Goal: Task Accomplishment & Management: Use online tool/utility

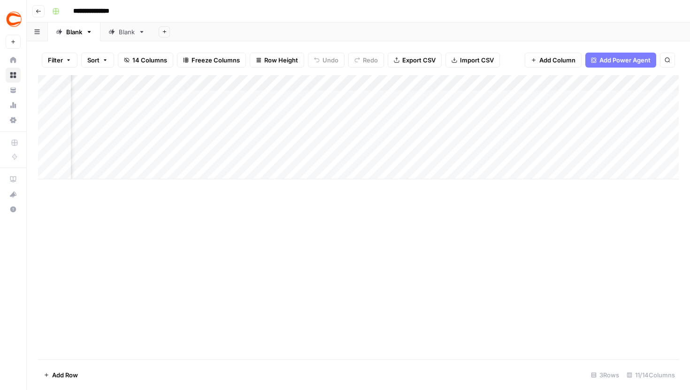
scroll to position [0, 323]
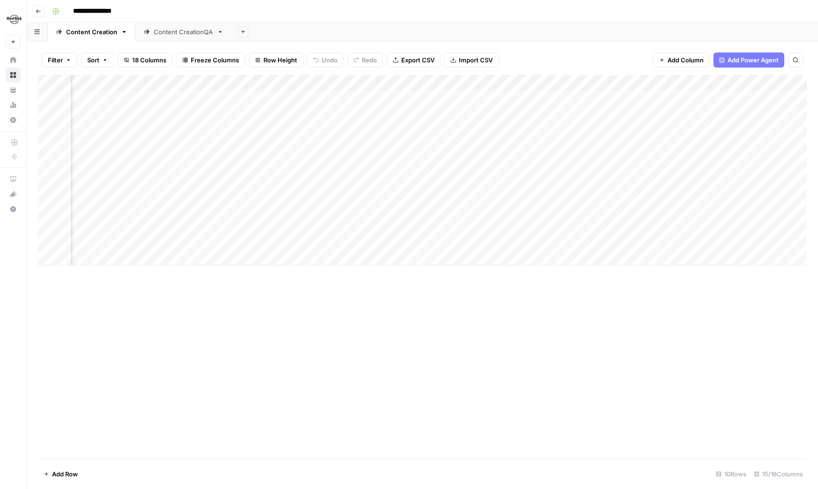
scroll to position [0, 612]
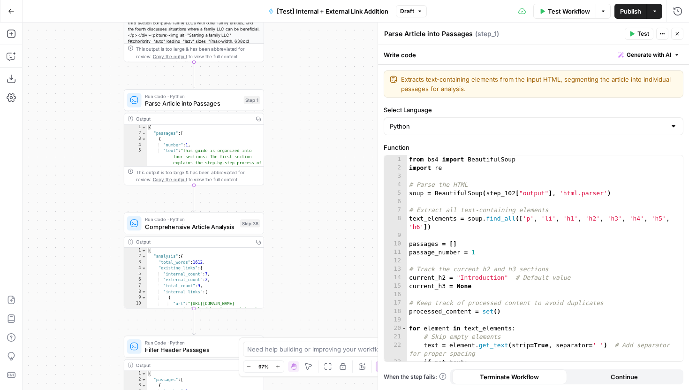
drag, startPoint x: 324, startPoint y: 136, endPoint x: 311, endPoint y: 119, distance: 21.5
click at [315, 119] on div "true false true false true false Workflow Set Inputs Inputs Run Code · Python R…" at bounding box center [356, 206] width 667 height 367
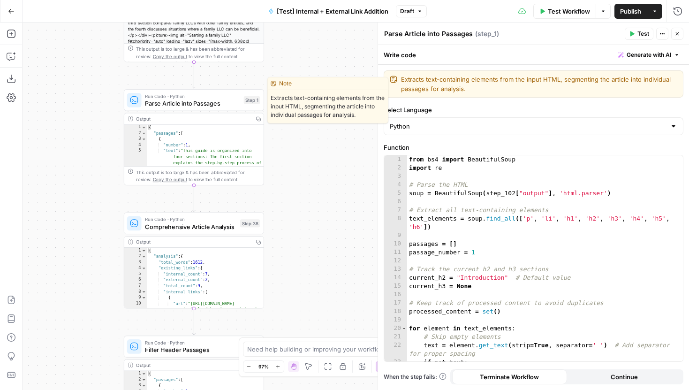
click at [212, 101] on span "Parse Article into Passages" at bounding box center [192, 103] width 95 height 9
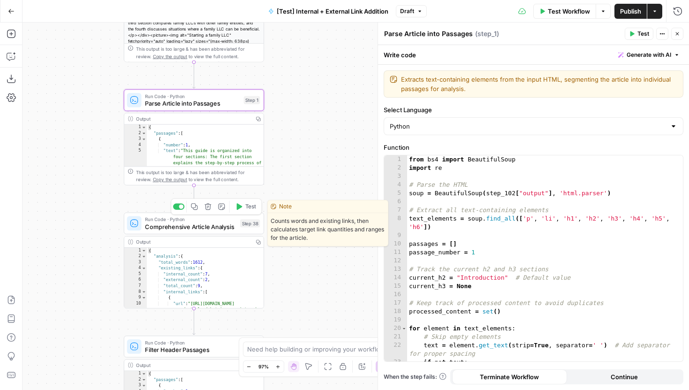
click at [220, 229] on span "Comprehensive Article Analysis" at bounding box center [190, 226] width 91 height 9
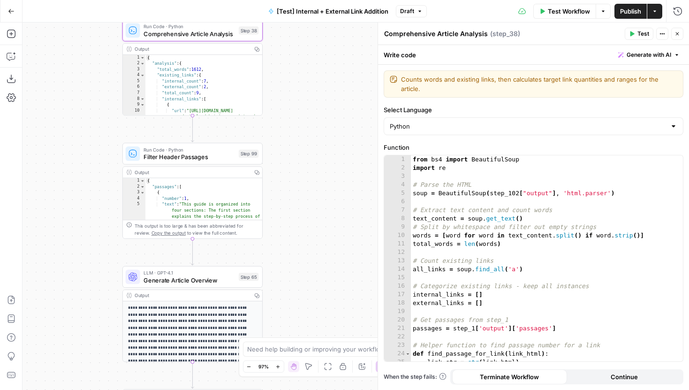
drag, startPoint x: 333, startPoint y: 274, endPoint x: 332, endPoint y: 81, distance: 192.8
click at [332, 81] on div "true false true false true false Workflow Set Inputs Inputs Run Code · Python R…" at bounding box center [356, 206] width 667 height 367
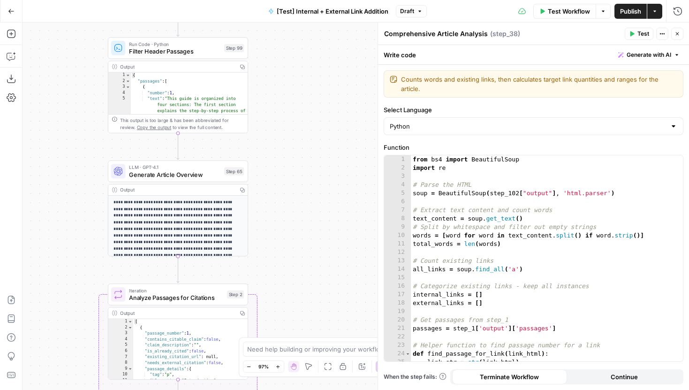
drag, startPoint x: 328, startPoint y: 192, endPoint x: 313, endPoint y: 86, distance: 107.1
click at [313, 86] on div "true false true false true false Workflow Set Inputs Inputs Run Code · Python R…" at bounding box center [356, 206] width 667 height 367
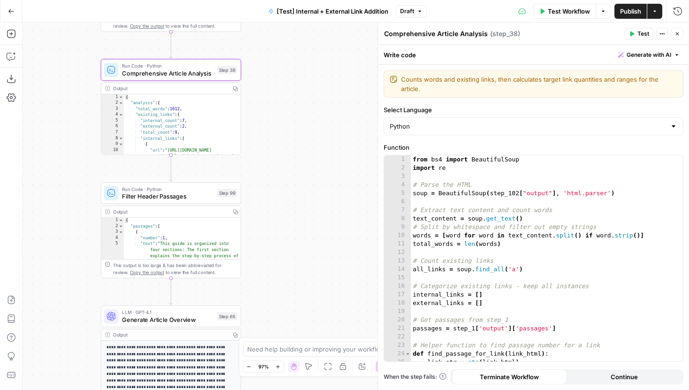
drag, startPoint x: 313, startPoint y: 110, endPoint x: 306, endPoint y: 256, distance: 146.0
click at [306, 256] on div "true false true false true false Workflow Set Inputs Inputs Run Code · Python R…" at bounding box center [356, 206] width 667 height 367
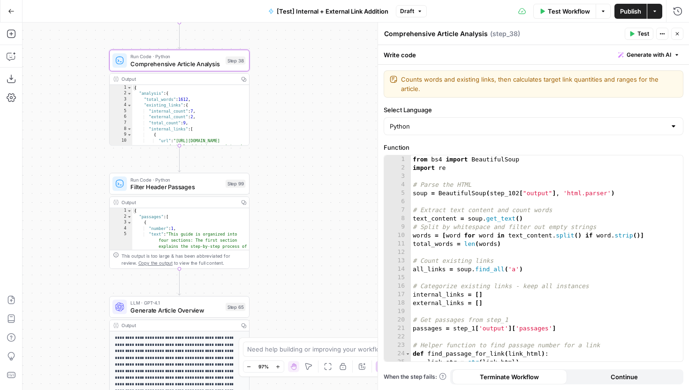
drag, startPoint x: 304, startPoint y: 178, endPoint x: 312, endPoint y: 168, distance: 12.0
click at [312, 168] on div "true false true false true false Workflow Set Inputs Inputs Run Code · Python R…" at bounding box center [356, 206] width 667 height 367
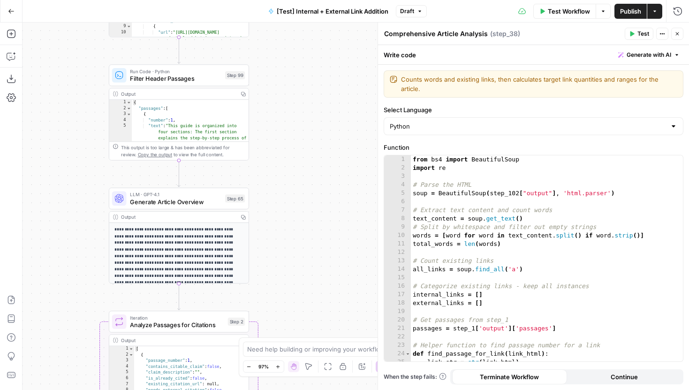
drag, startPoint x: 299, startPoint y: 271, endPoint x: 299, endPoint y: 83, distance: 187.2
click at [299, 83] on div "true false true false true false Workflow Set Inputs Inputs Run Code · Python R…" at bounding box center [356, 206] width 667 height 367
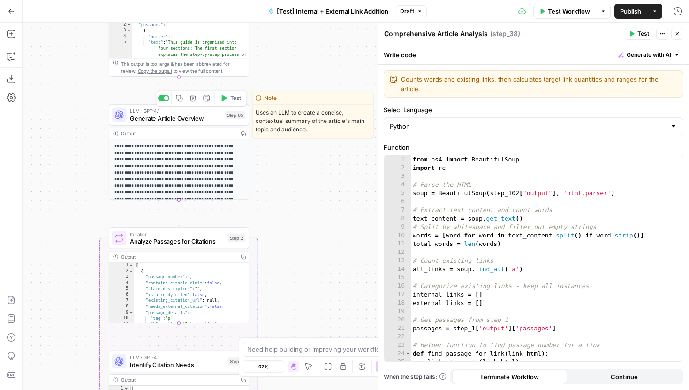
click at [208, 125] on div "LLM · GPT-4.1 Generate Article Overview Step 65 Copy step Delete step Edit Note…" at bounding box center [179, 115] width 140 height 22
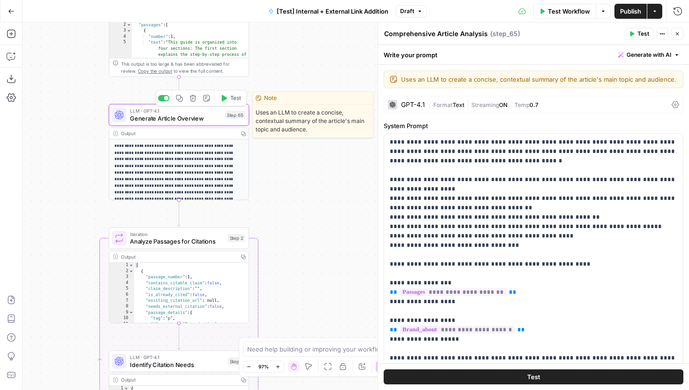
type textarea "Generate Article Overview"
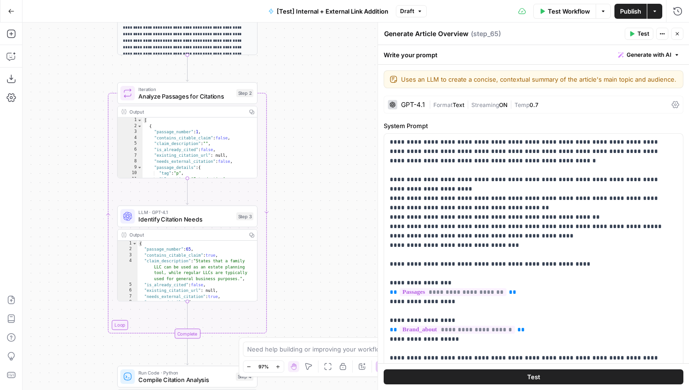
drag, startPoint x: 300, startPoint y: 200, endPoint x: 309, endPoint y: 55, distance: 145.2
click at [309, 55] on div "true false true false true false Workflow Set Inputs Inputs Run Code · Python R…" at bounding box center [356, 206] width 667 height 367
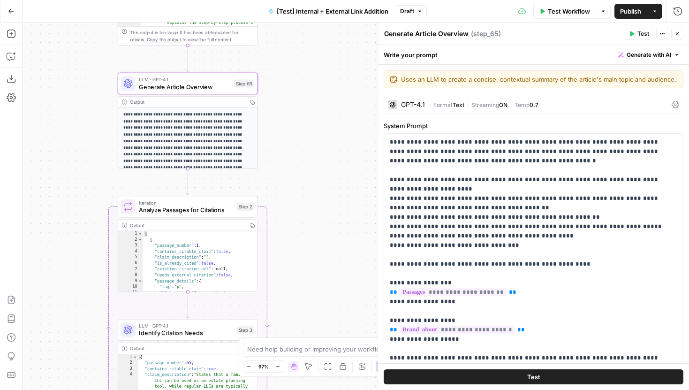
drag, startPoint x: 309, startPoint y: 55, endPoint x: 311, endPoint y: 141, distance: 85.9
click at [311, 142] on div "true false true false true false Workflow Set Inputs Inputs Run Code · Python R…" at bounding box center [356, 206] width 667 height 367
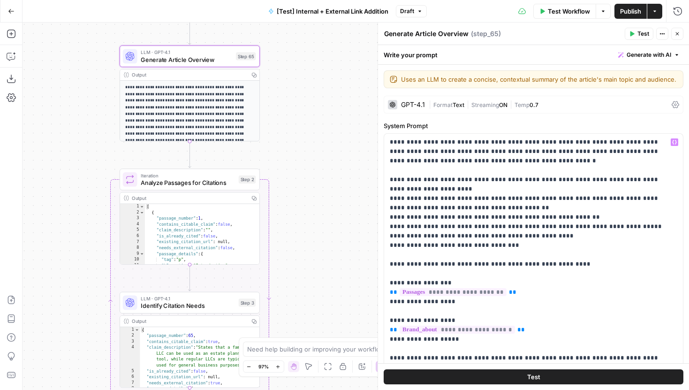
scroll to position [136, 0]
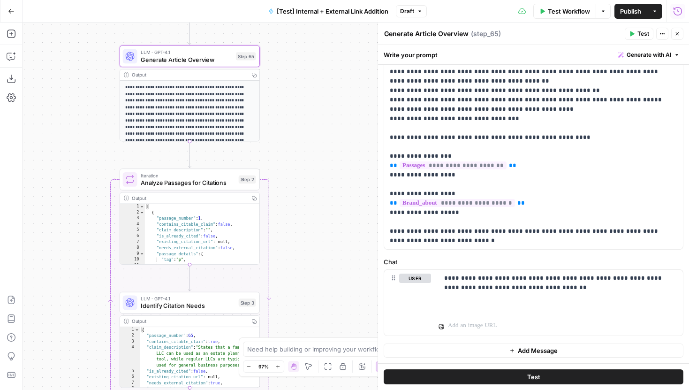
click at [679, 10] on icon "button" at bounding box center [677, 11] width 9 height 9
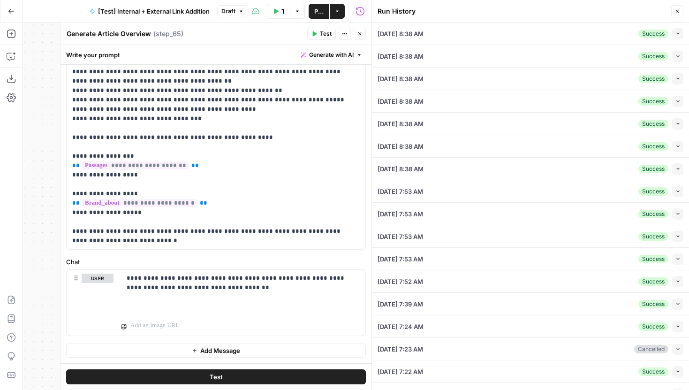
click at [364, 38] on button "Close" at bounding box center [360, 34] width 12 height 12
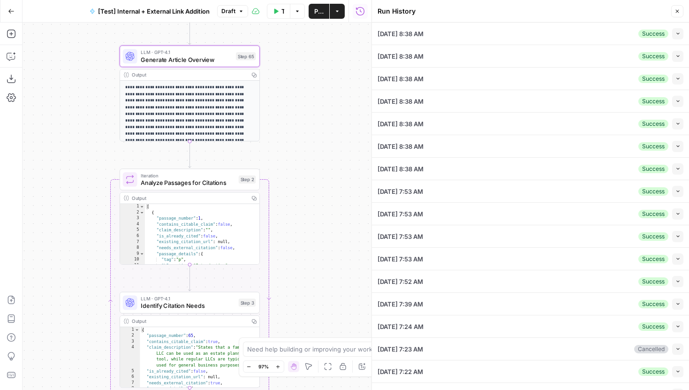
click at [674, 37] on button "Collapse" at bounding box center [677, 33] width 11 height 11
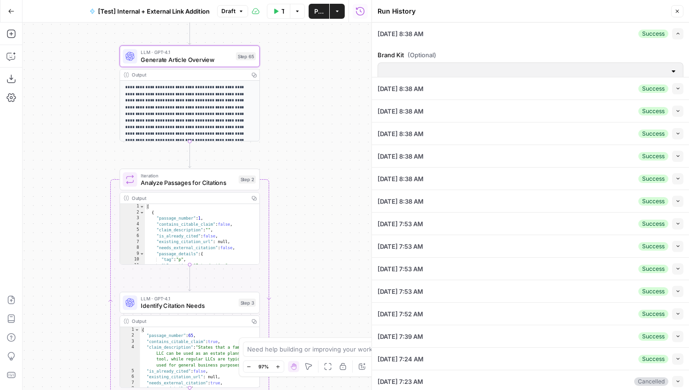
type input "LegalZoom LLC"
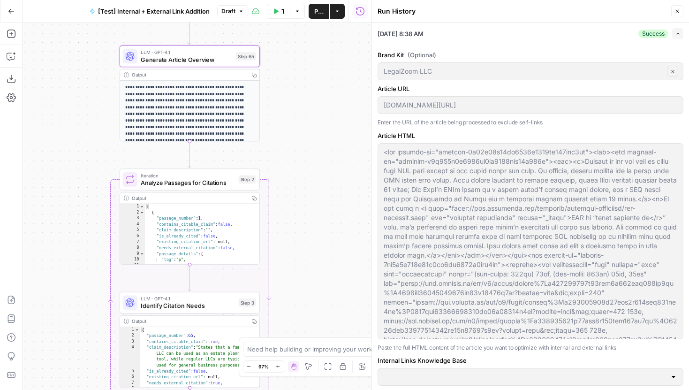
type input "Articles Center Sitemap"
type input "Overview Pages Sitemap"
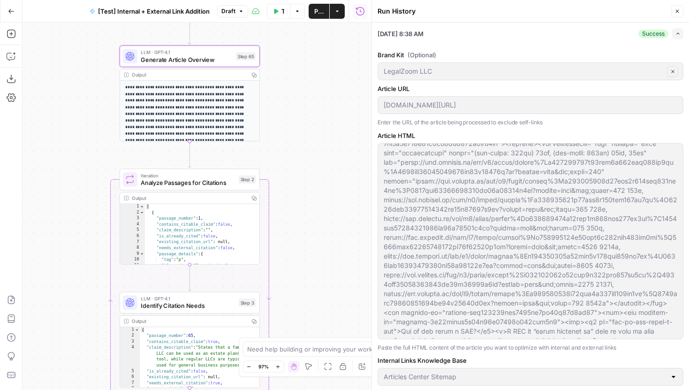
scroll to position [84, 0]
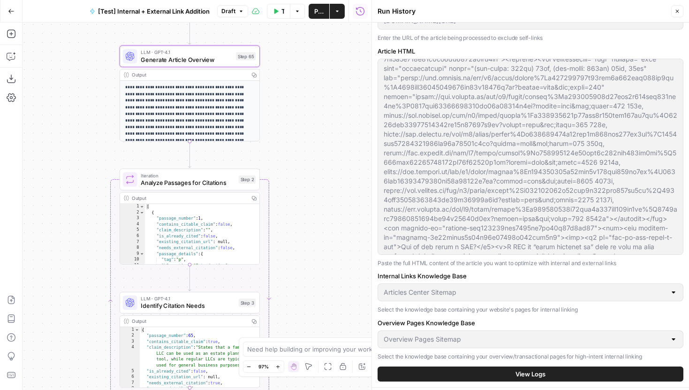
click at [527, 374] on span "View Logs" at bounding box center [530, 373] width 30 height 9
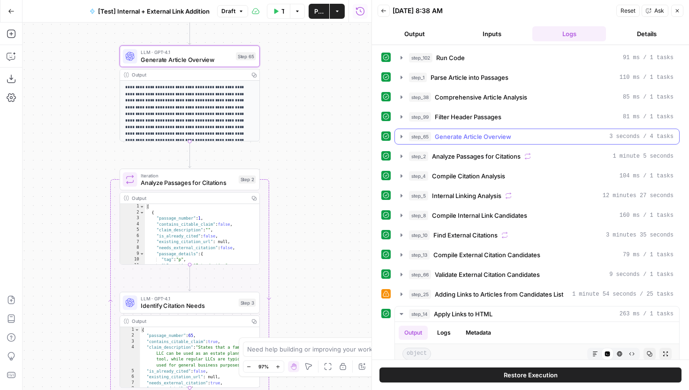
click at [400, 137] on icon "button" at bounding box center [402, 137] width 8 height 8
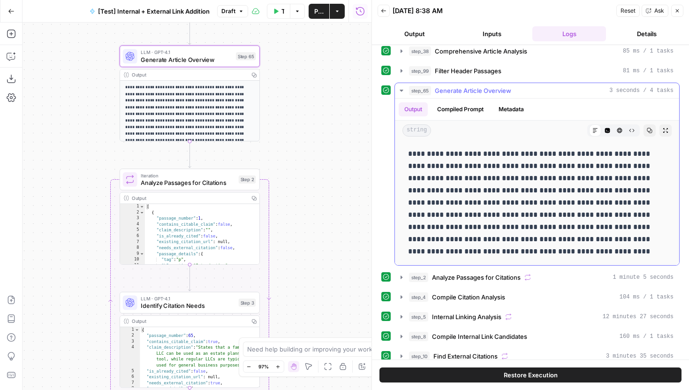
scroll to position [26, 0]
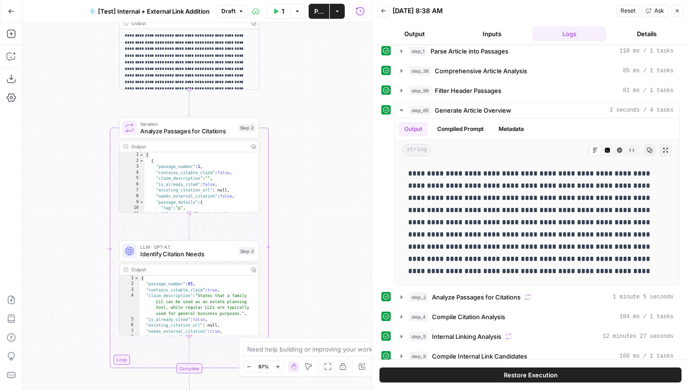
drag, startPoint x: 307, startPoint y: 231, endPoint x: 306, endPoint y: 114, distance: 116.8
click at [306, 114] on div "true false true false true false Workflow Set Inputs Inputs Run Code · Python R…" at bounding box center [197, 206] width 349 height 367
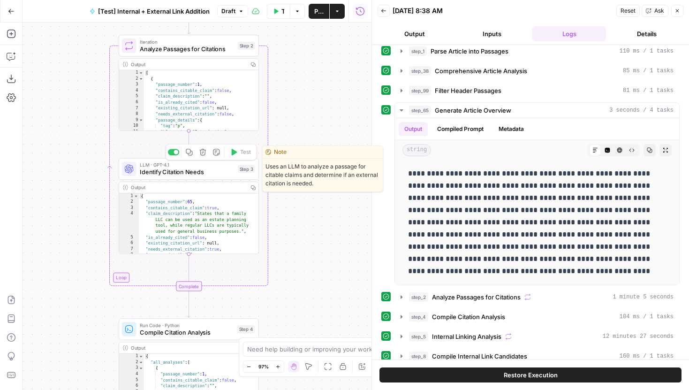
click at [218, 175] on span "Identify Citation Needs" at bounding box center [187, 171] width 94 height 9
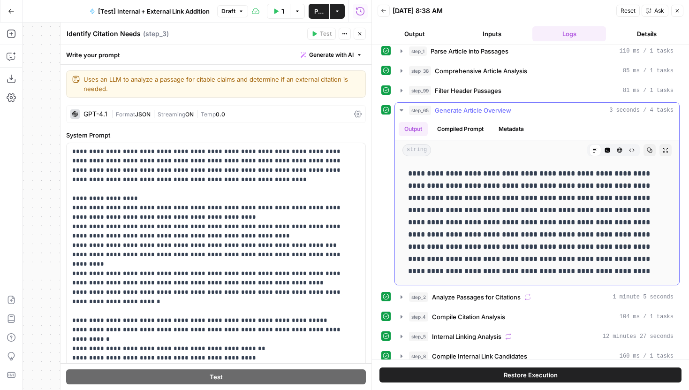
click at [402, 116] on button "step_65 Generate Article Overview 3 seconds / 4 tasks" at bounding box center [537, 110] width 284 height 15
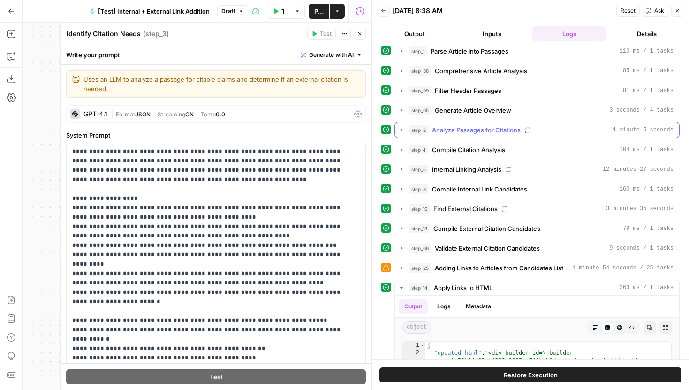
click at [402, 130] on icon "button" at bounding box center [402, 129] width 2 height 3
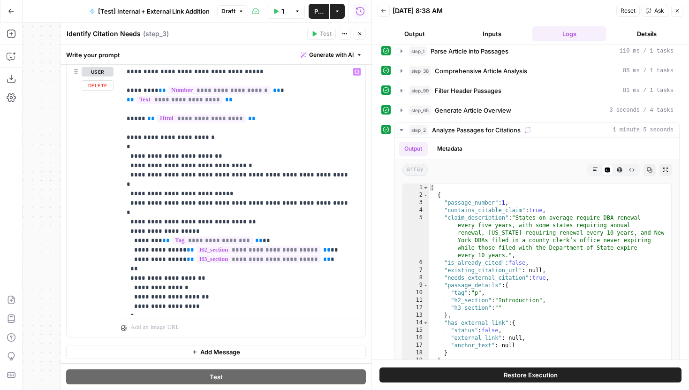
scroll to position [484, 0]
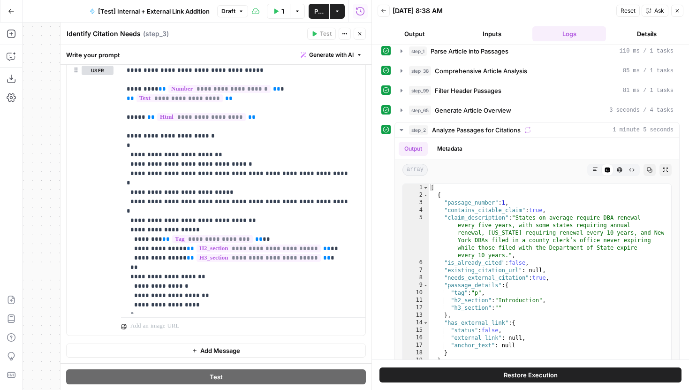
click at [363, 29] on button "Close" at bounding box center [360, 34] width 12 height 12
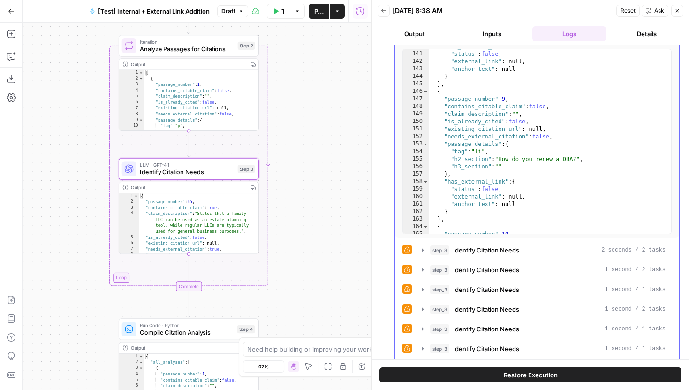
scroll to position [1102, 0]
drag, startPoint x: 450, startPoint y: 188, endPoint x: 501, endPoint y: 189, distance: 51.1
click at [501, 189] on div ""has_external_link" : { "status" : false , "external_link" : null , "anchor_tex…" at bounding box center [546, 142] width 235 height 199
click at [574, 153] on div ""has_external_link" : { "status" : false , "external_link" : null , "anchor_tex…" at bounding box center [546, 142] width 235 height 199
drag, startPoint x: 451, startPoint y: 189, endPoint x: 502, endPoint y: 191, distance: 51.6
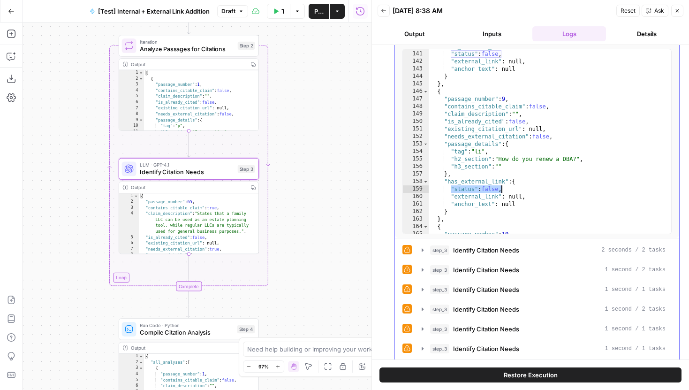
click at [502, 191] on div ""has_external_link" : { "status" : false , "external_link" : null , "anchor_tex…" at bounding box center [546, 142] width 235 height 199
click at [539, 143] on div ""has_external_link" : { "status" : false , "external_link" : null , "anchor_tex…" at bounding box center [546, 142] width 235 height 199
type textarea "**********"
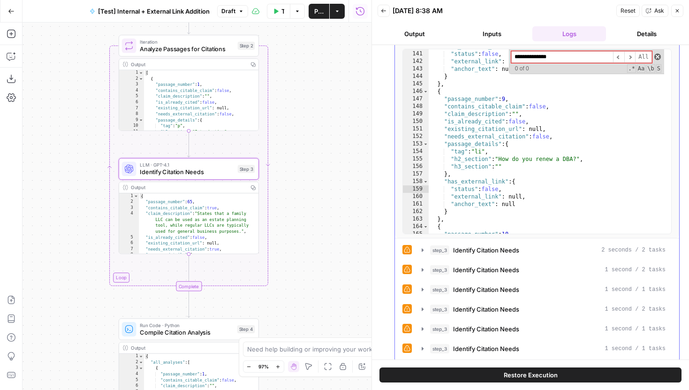
type input "**********"
click at [654, 55] on span at bounding box center [657, 56] width 7 height 7
type textarea "**********"
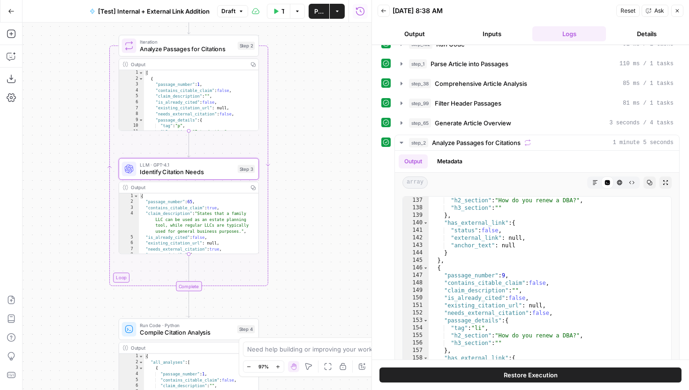
scroll to position [12, 0]
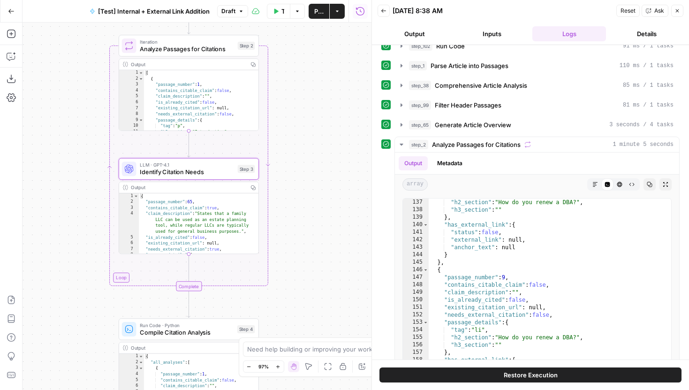
click at [490, 30] on button "Inputs" at bounding box center [492, 33] width 74 height 15
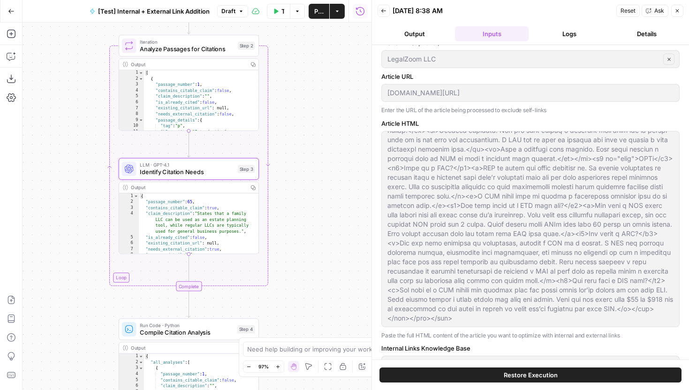
scroll to position [90, 0]
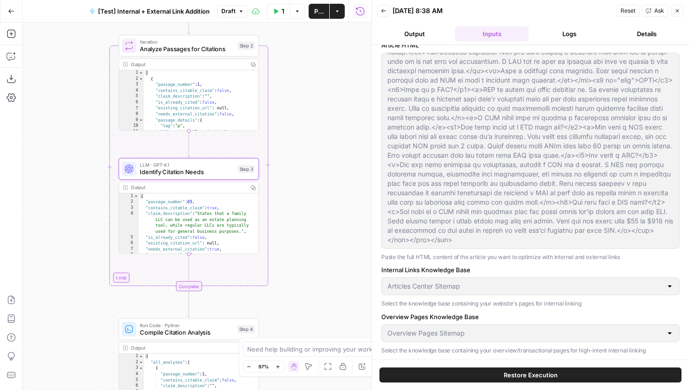
drag, startPoint x: 387, startPoint y: 139, endPoint x: 541, endPoint y: 260, distance: 195.8
click at [541, 260] on div "Article HTML Paste the full HTML content of the article you want to optimize wi…" at bounding box center [530, 150] width 298 height 221
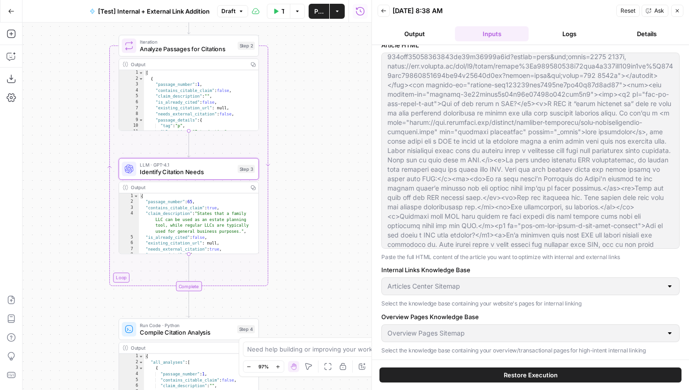
scroll to position [0, 0]
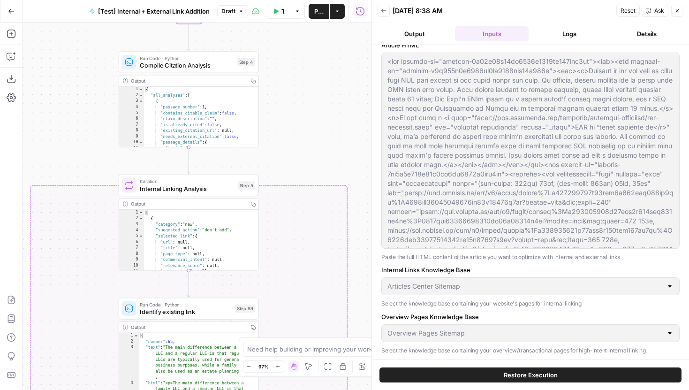
drag, startPoint x: 326, startPoint y: 19, endPoint x: 325, endPoint y: -9, distance: 27.7
click at [325, 0] on html "LegalZoom New Home Browse Your Data Usage Settings Recent Grids Article Linking…" at bounding box center [344, 195] width 689 height 390
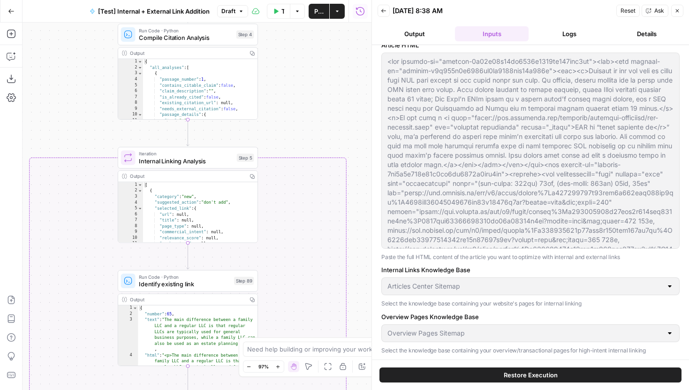
click at [315, 20] on div "Go Back [Test] Internal + External Link Addition Draft Test Workflow Options Pu…" at bounding box center [185, 195] width 371 height 390
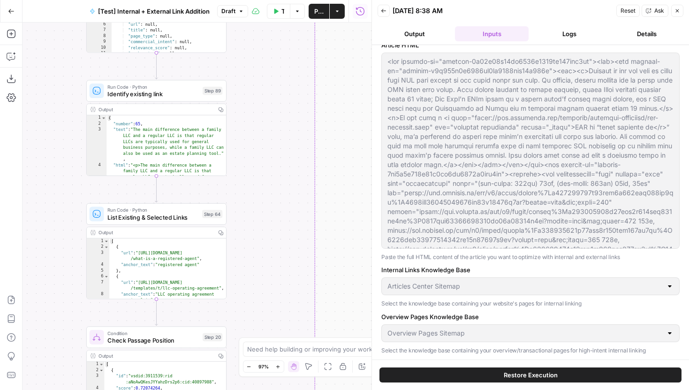
drag, startPoint x: 310, startPoint y: 142, endPoint x: 296, endPoint y: 111, distance: 34.2
click at [296, 111] on div "true false true false true false Workflow Set Inputs Inputs Run Code · Python R…" at bounding box center [197, 206] width 349 height 367
click at [183, 90] on span "Identify existing link" at bounding box center [152, 93] width 91 height 9
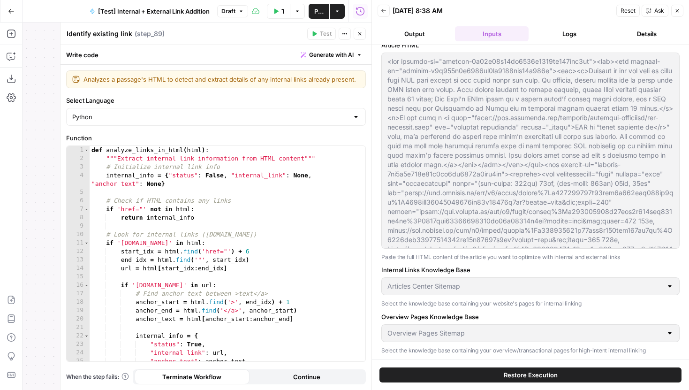
click at [359, 29] on button "Close" at bounding box center [360, 34] width 12 height 12
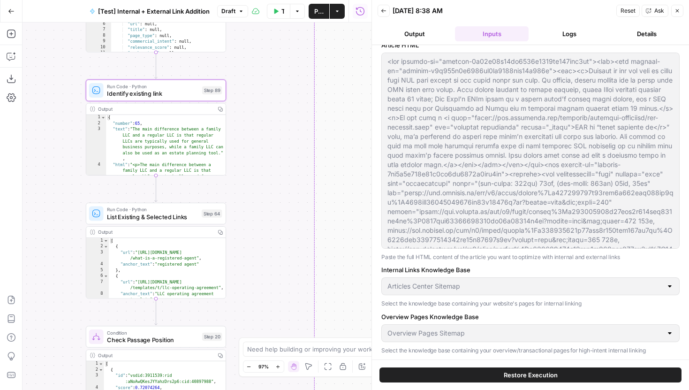
click at [548, 38] on button "Logs" at bounding box center [569, 33] width 74 height 15
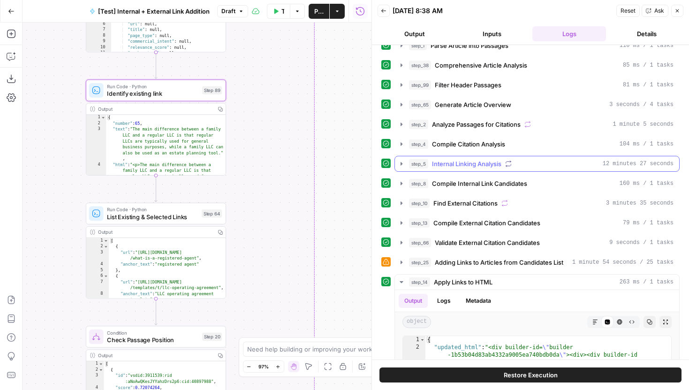
scroll to position [38, 0]
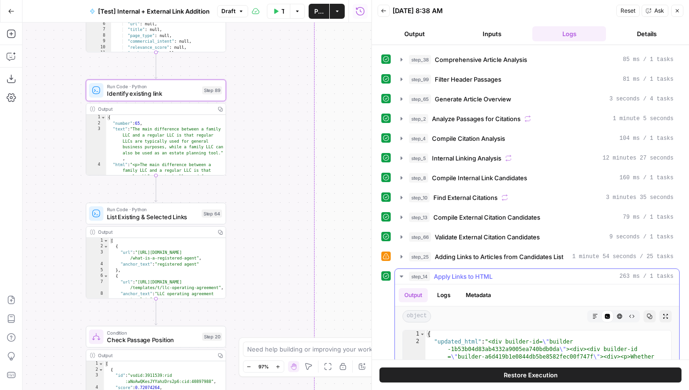
click at [401, 278] on icon "button" at bounding box center [402, 277] width 8 height 8
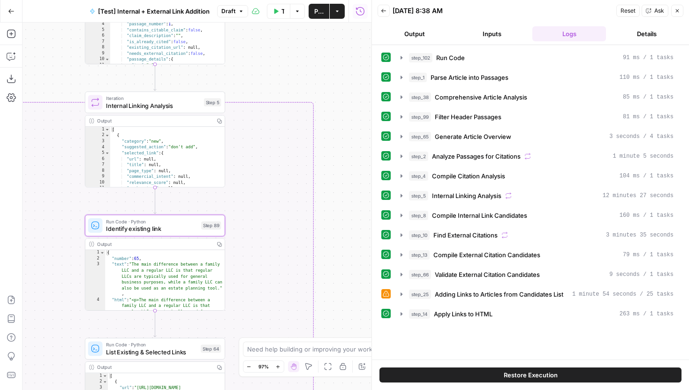
drag, startPoint x: 327, startPoint y: 98, endPoint x: 325, endPoint y: 194, distance: 96.7
click at [325, 195] on div "true false true false true false Workflow Set Inputs Inputs Run Code · Python R…" at bounding box center [197, 206] width 349 height 367
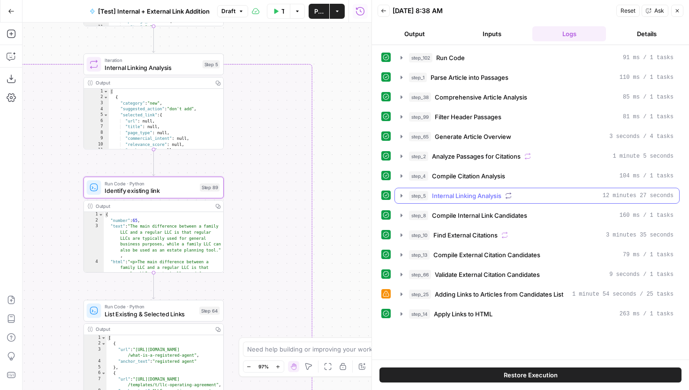
click at [401, 197] on icon "button" at bounding box center [402, 195] width 2 height 3
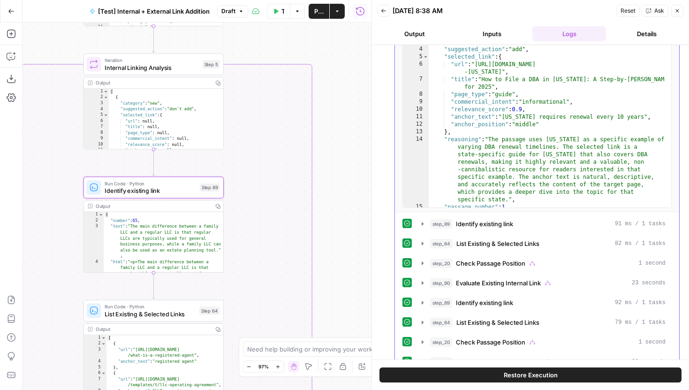
scroll to position [232, 0]
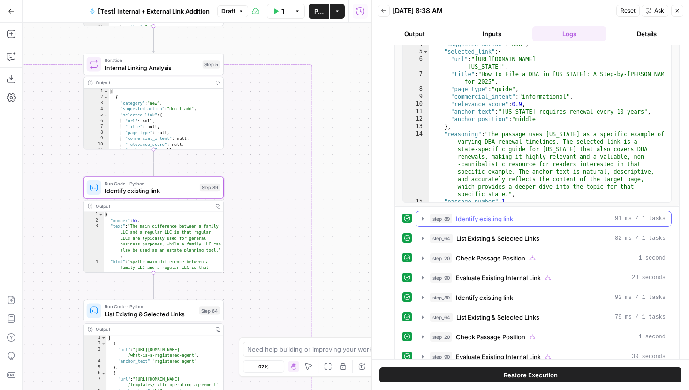
click at [423, 220] on icon "button" at bounding box center [423, 219] width 8 height 8
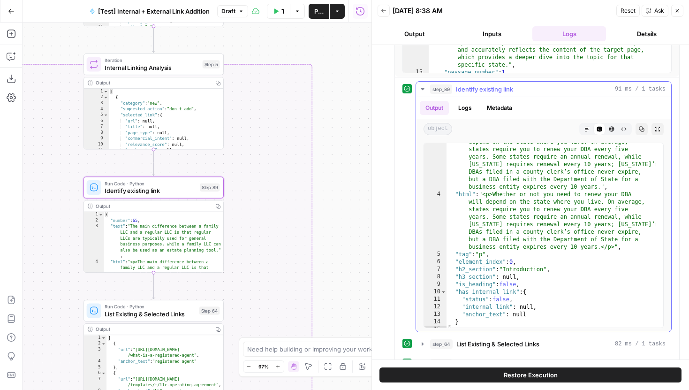
scroll to position [33, 0]
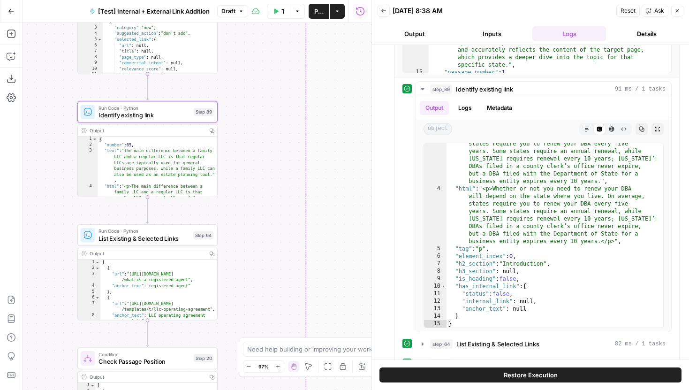
drag, startPoint x: 344, startPoint y: 258, endPoint x: 331, endPoint y: 167, distance: 92.4
click at [331, 167] on div "true false true false true false Workflow Set Inputs Inputs Run Code · Python R…" at bounding box center [197, 206] width 349 height 367
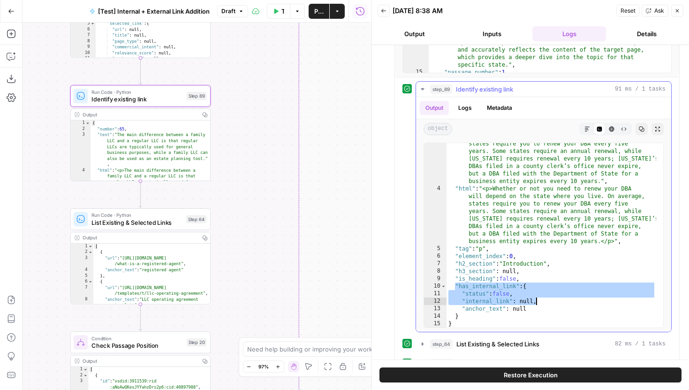
drag, startPoint x: 457, startPoint y: 285, endPoint x: 540, endPoint y: 307, distance: 85.9
click at [540, 307] on div ""text" : "Whether or not you need to renew your DBA will depend on the state wh…" at bounding box center [552, 251] width 210 height 252
type textarea "**********"
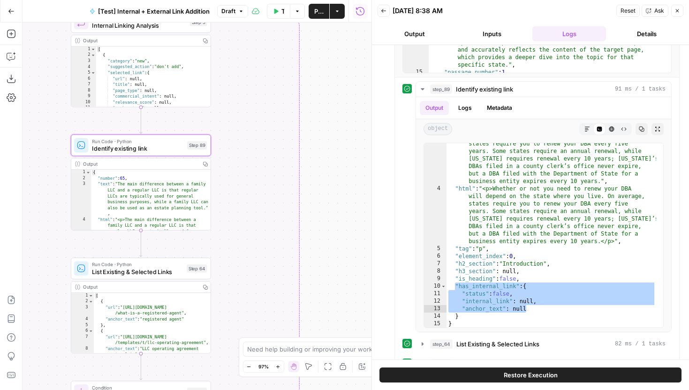
drag, startPoint x: 320, startPoint y: 140, endPoint x: 322, endPoint y: 329, distance: 188.6
click at [322, 329] on div "true false true false true false Workflow Set Inputs Inputs Run Code · Python R…" at bounding box center [197, 206] width 349 height 367
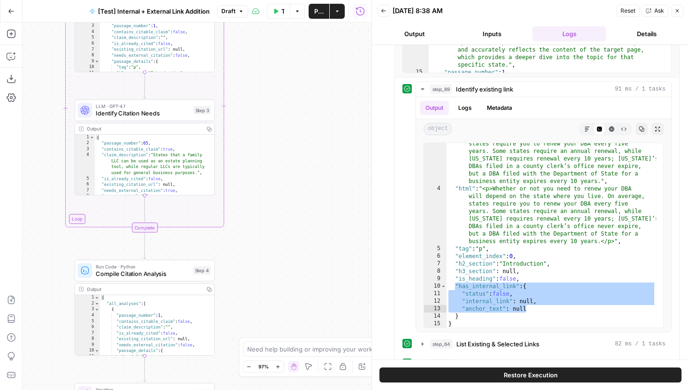
drag, startPoint x: 308, startPoint y: 162, endPoint x: 307, endPoint y: 336, distance: 174.0
click at [307, 336] on div "true false true false true false Workflow Set Inputs Inputs Run Code · Python R…" at bounding box center [197, 206] width 349 height 367
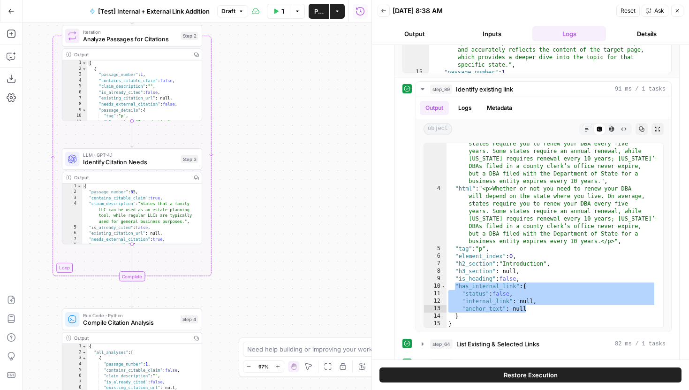
drag, startPoint x: 304, startPoint y: 160, endPoint x: 295, endPoint y: 28, distance: 132.6
click at [295, 28] on div "true false true false true false Workflow Set Inputs Inputs Run Code · Python R…" at bounding box center [197, 206] width 349 height 367
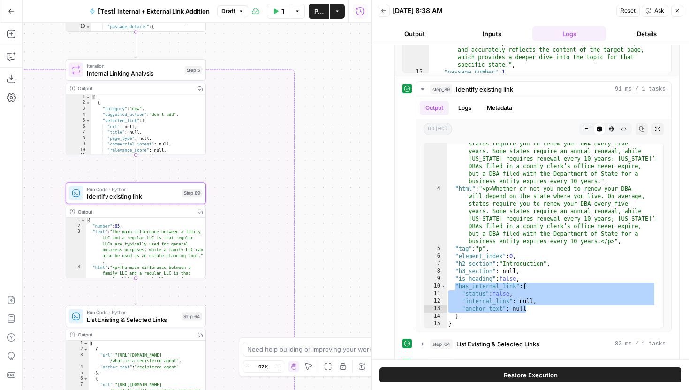
drag, startPoint x: 301, startPoint y: 244, endPoint x: 301, endPoint y: 51, distance: 193.2
click at [301, 51] on div "true false true false true false Workflow Set Inputs Inputs Run Code · Python R…" at bounding box center [197, 206] width 349 height 367
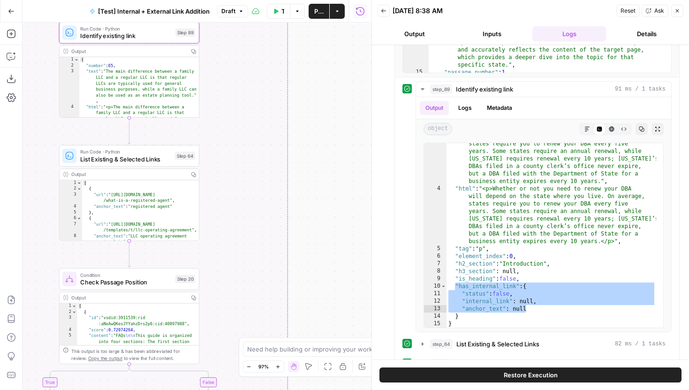
drag, startPoint x: 334, startPoint y: 213, endPoint x: 328, endPoint y: 55, distance: 157.7
click at [328, 55] on div "true false true false true false Workflow Set Inputs Inputs Run Code · Python R…" at bounding box center [197, 206] width 349 height 367
click at [420, 90] on icon "button" at bounding box center [423, 89] width 8 height 8
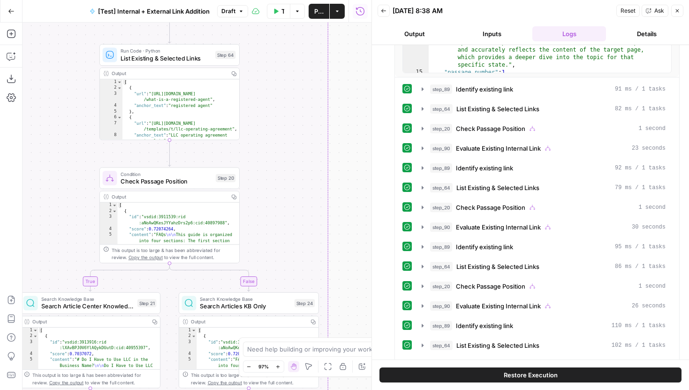
drag, startPoint x: 235, startPoint y: 182, endPoint x: 277, endPoint y: 41, distance: 147.8
click at [277, 41] on div "true false true false true false Workflow Set Inputs Inputs Run Code · Python R…" at bounding box center [197, 206] width 349 height 367
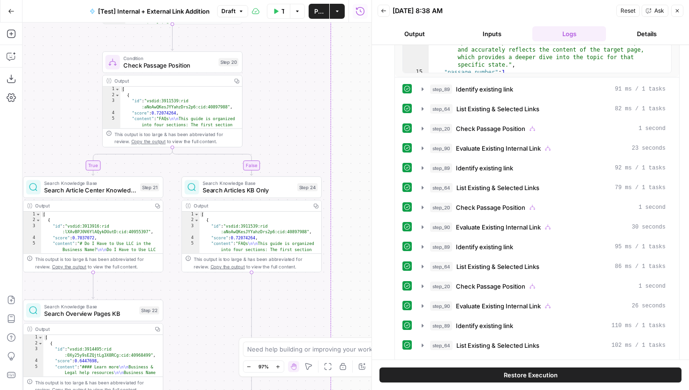
drag, startPoint x: 292, startPoint y: 201, endPoint x: 292, endPoint y: 46, distance: 155.3
click at [292, 46] on div "true false true false true false Workflow Set Inputs Inputs Run Code · Python R…" at bounding box center [197, 206] width 349 height 367
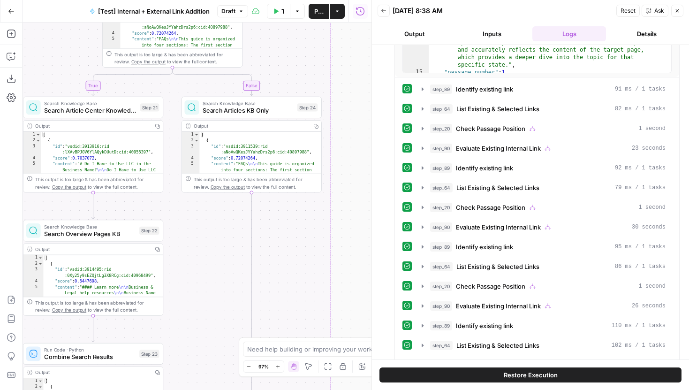
click at [278, 364] on icon "button" at bounding box center [277, 366] width 5 height 5
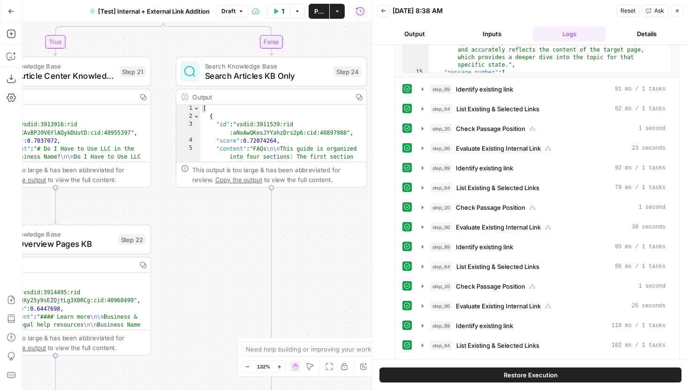
click at [248, 365] on icon "button" at bounding box center [247, 366] width 5 height 5
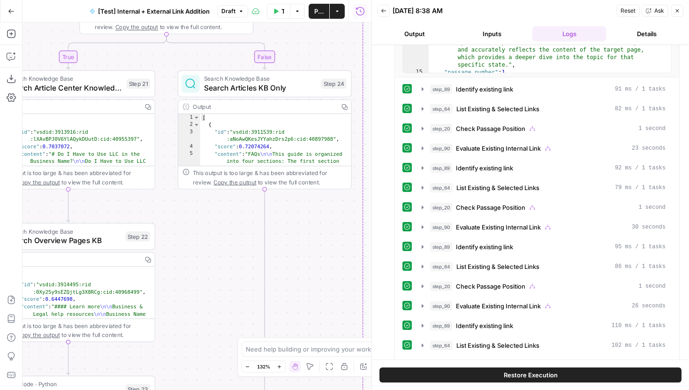
click at [248, 365] on icon "button" at bounding box center [247, 366] width 5 height 5
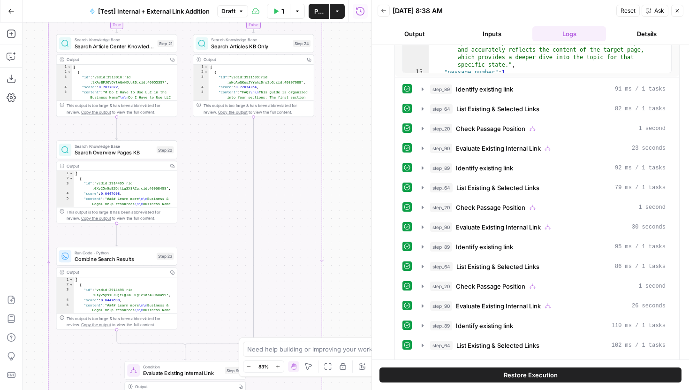
drag, startPoint x: 281, startPoint y: 78, endPoint x: 292, endPoint y: -2, distance: 80.5
click at [292, 0] on html "LegalZoom New Home Browse Your Data Usage Settings Recent Grids Article Linking…" at bounding box center [344, 195] width 689 height 390
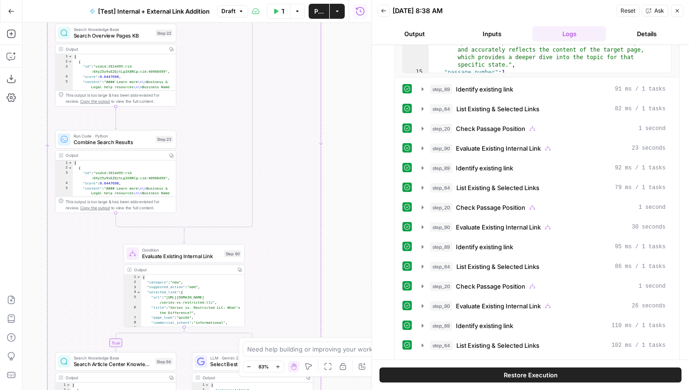
drag, startPoint x: 280, startPoint y: 202, endPoint x: 278, endPoint y: 84, distance: 118.2
click at [278, 85] on div "true false true false true false Workflow Set Inputs Inputs Run Code · Python R…" at bounding box center [197, 206] width 349 height 367
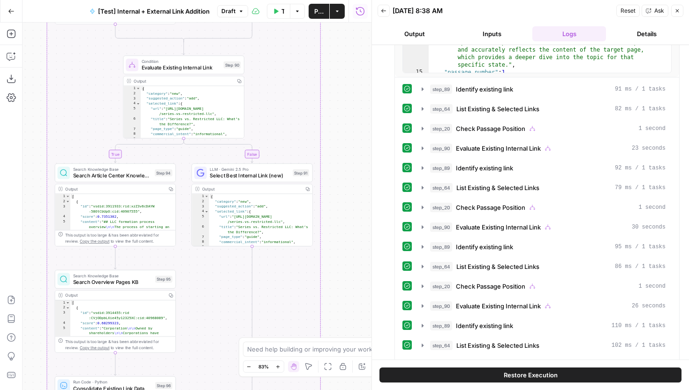
drag, startPoint x: 276, startPoint y: 245, endPoint x: 275, endPoint y: 60, distance: 185.7
click at [275, 60] on div "true false true false true false Workflow Set Inputs Inputs Run Code · Python R…" at bounding box center [197, 206] width 349 height 367
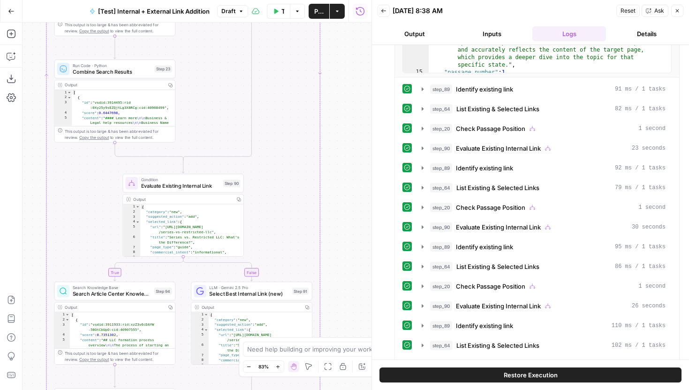
drag, startPoint x: 275, startPoint y: 60, endPoint x: 276, endPoint y: 249, distance: 189.0
click at [275, 252] on div "true false true false true false Workflow Set Inputs Inputs Run Code · Python R…" at bounding box center [197, 206] width 349 height 367
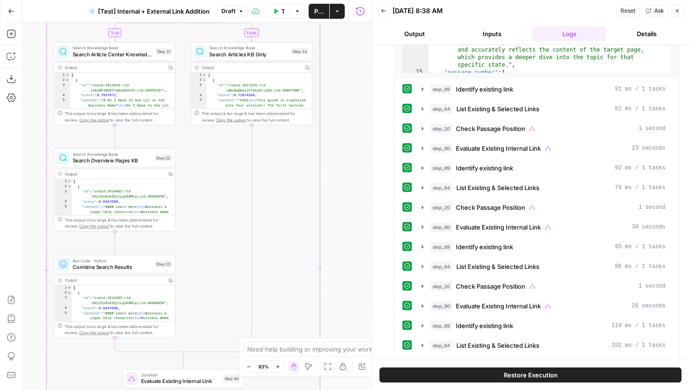
drag, startPoint x: 297, startPoint y: 227, endPoint x: 297, endPoint y: 278, distance: 50.2
click at [297, 278] on div "true false true false true false Workflow Set Inputs Inputs Run Code · Python R…" at bounding box center [197, 206] width 349 height 367
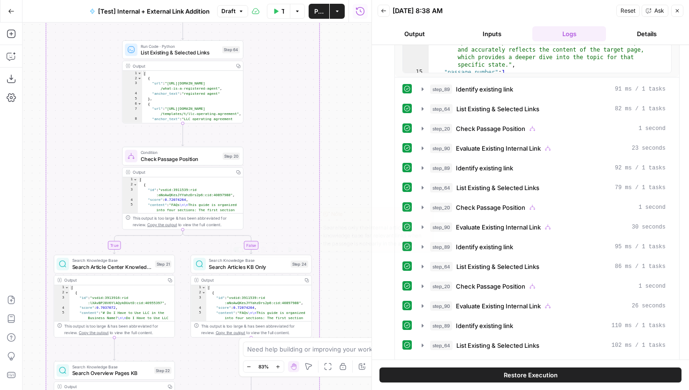
drag, startPoint x: 296, startPoint y: 78, endPoint x: 291, endPoint y: 283, distance: 205.0
click at [291, 283] on div "true false true false true false Workflow Set Inputs Inputs Run Code · Python R…" at bounding box center [197, 206] width 349 height 367
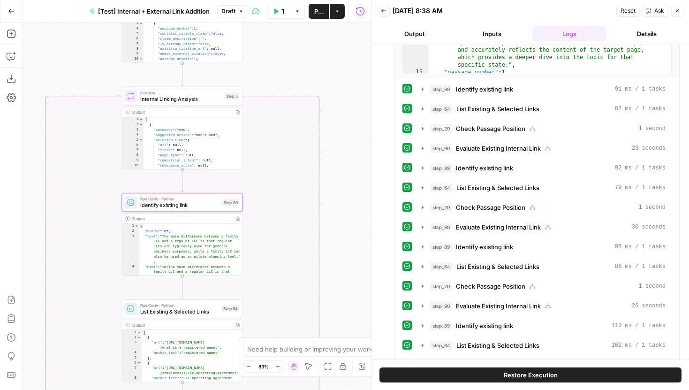
drag, startPoint x: 295, startPoint y: 82, endPoint x: 299, endPoint y: 298, distance: 216.3
click at [299, 298] on div "true false true false true false Workflow Set Inputs Inputs Run Code · Python R…" at bounding box center [197, 206] width 349 height 367
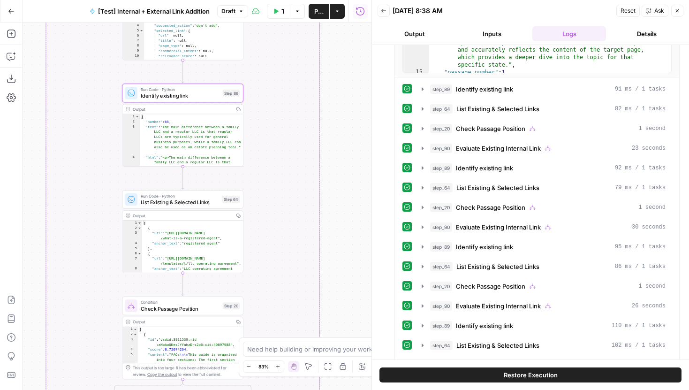
drag, startPoint x: 273, startPoint y: 241, endPoint x: 273, endPoint y: 152, distance: 89.6
click at [273, 151] on div "true false true false true false Workflow Set Inputs Inputs Run Code · Python R…" at bounding box center [197, 206] width 349 height 367
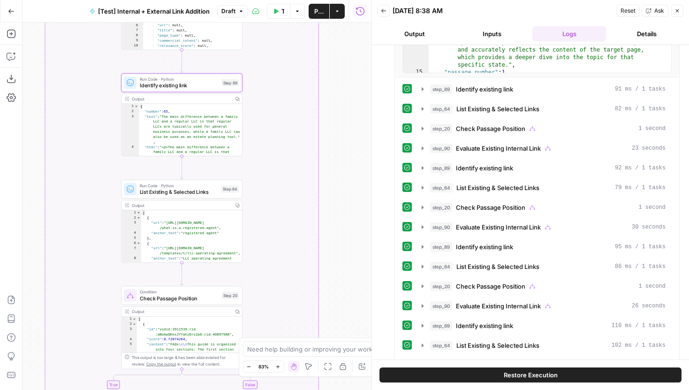
drag, startPoint x: 284, startPoint y: 259, endPoint x: 284, endPoint y: 119, distance: 140.2
click at [284, 119] on div "true false true false true false Workflow Set Inputs Inputs Run Code · Python R…" at bounding box center [197, 206] width 349 height 367
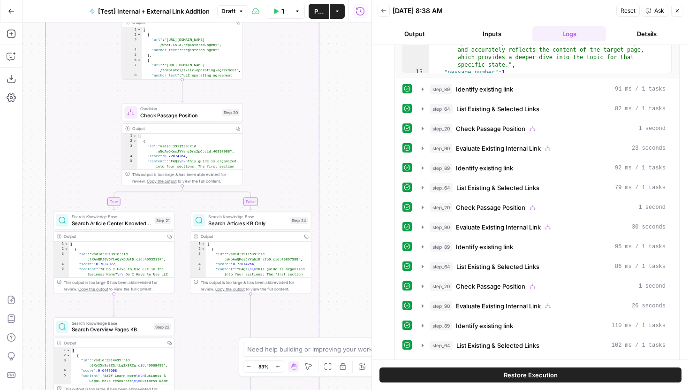
drag, startPoint x: 291, startPoint y: 199, endPoint x: 292, endPoint y: 152, distance: 47.9
click at [292, 152] on div "true false true false true false Workflow Set Inputs Inputs Run Code · Python R…" at bounding box center [197, 206] width 349 height 367
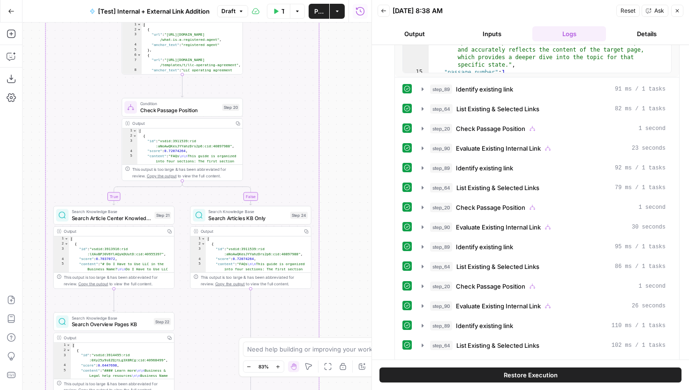
drag, startPoint x: 292, startPoint y: 152, endPoint x: 288, endPoint y: -29, distance: 180.6
click at [288, 0] on html "LegalZoom New Home Browse Your Data Usage Settings Recent Grids Article Linking…" at bounding box center [344, 195] width 689 height 390
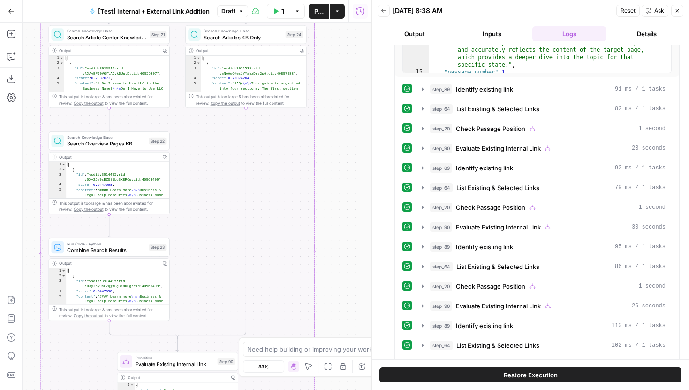
drag, startPoint x: 277, startPoint y: 220, endPoint x: 277, endPoint y: 92, distance: 127.6
click at [277, 92] on div "true false true false true false Workflow Set Inputs Inputs Run Code · Python R…" at bounding box center [197, 206] width 349 height 367
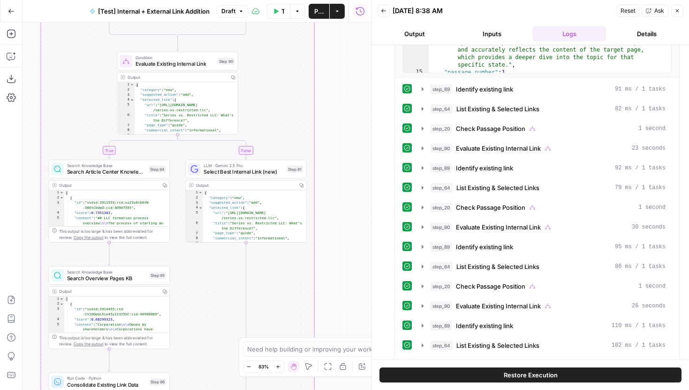
drag, startPoint x: 278, startPoint y: 242, endPoint x: 278, endPoint y: 83, distance: 159.0
click at [278, 83] on div "true false true false true false Workflow Set Inputs Inputs Run Code · Python R…" at bounding box center [197, 206] width 349 height 367
drag, startPoint x: 335, startPoint y: 107, endPoint x: 335, endPoint y: 277, distance: 169.8
click at [335, 277] on div "true false true false true false Workflow Set Inputs Inputs Run Code · Python R…" at bounding box center [197, 206] width 349 height 367
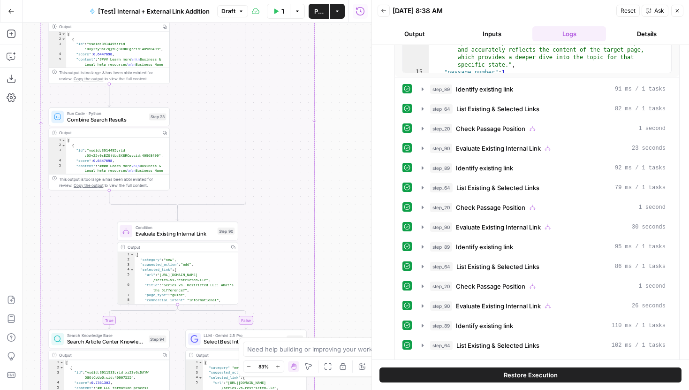
drag, startPoint x: 285, startPoint y: 90, endPoint x: 285, endPoint y: 256, distance: 166.0
click at [285, 250] on div "true false true false true false Workflow Set Inputs Inputs Run Code · Python R…" at bounding box center [197, 206] width 349 height 367
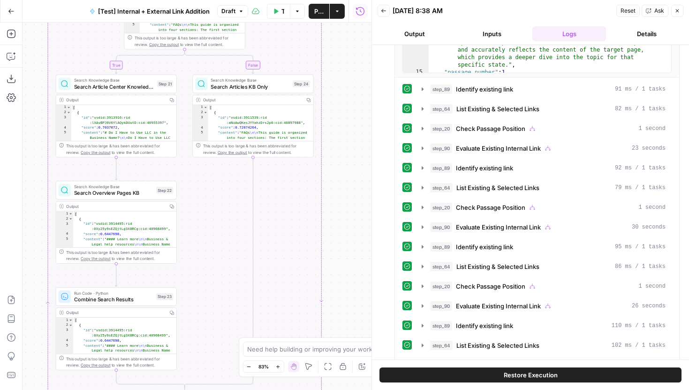
drag, startPoint x: 278, startPoint y: 174, endPoint x: 303, endPoint y: 126, distance: 53.5
click at [303, 126] on div "true false true false true false Workflow Set Inputs Inputs Run Code · Python R…" at bounding box center [197, 206] width 349 height 367
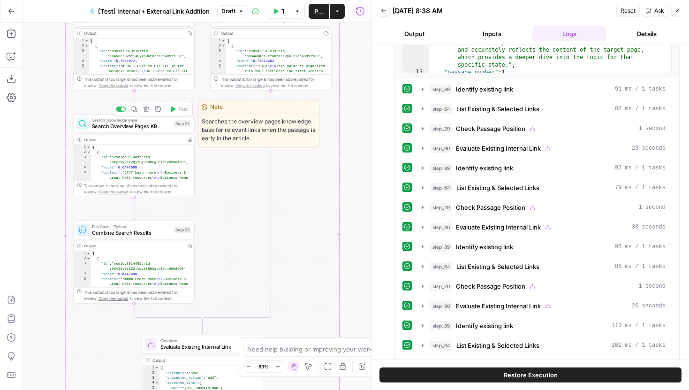
click at [146, 128] on span "Search Overview Pages KB" at bounding box center [131, 126] width 79 height 8
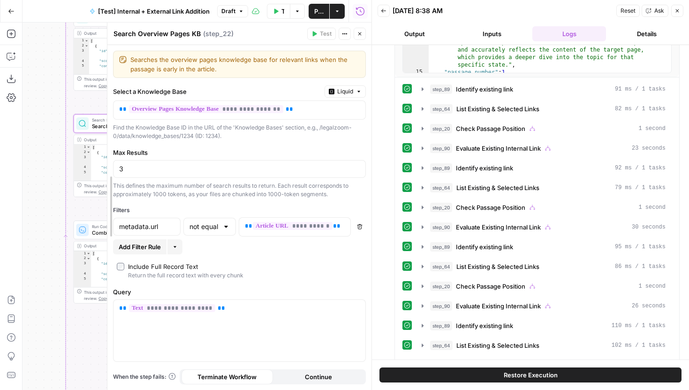
drag, startPoint x: 60, startPoint y: 129, endPoint x: 107, endPoint y: 133, distance: 47.1
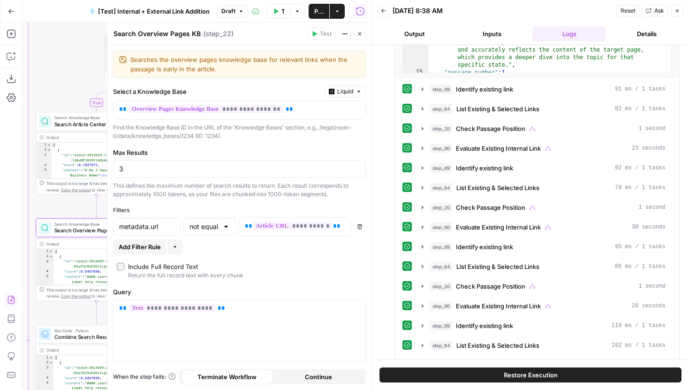
drag, startPoint x: 53, startPoint y: 196, endPoint x: 16, endPoint y: 300, distance: 110.7
click at [16, 300] on div "Add Steps Copilot Download as JSON Settings Import JSON AirOps Academy Help Giv…" at bounding box center [185, 206] width 371 height 367
click at [357, 35] on icon "button" at bounding box center [360, 34] width 6 height 6
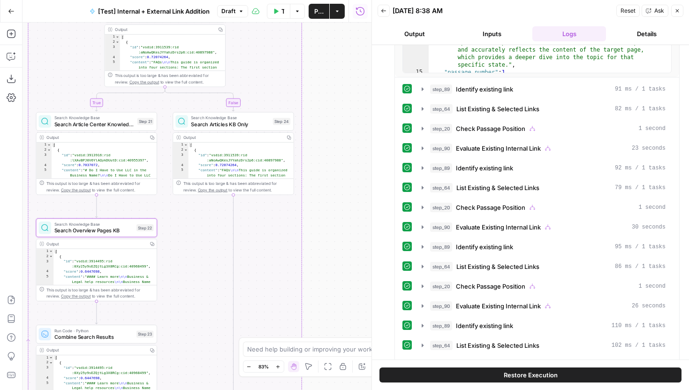
drag, startPoint x: 348, startPoint y: 199, endPoint x: 348, endPoint y: 142, distance: 57.7
click at [348, 142] on div "true false true false true false Workflow Set Inputs Inputs Run Code · Python R…" at bounding box center [197, 206] width 349 height 367
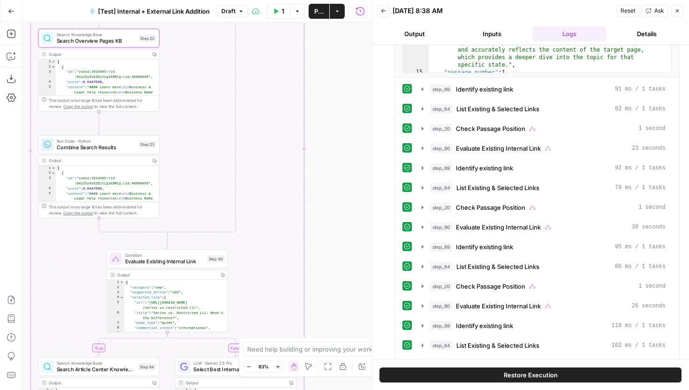
drag, startPoint x: 346, startPoint y: 214, endPoint x: 348, endPoint y: 142, distance: 72.3
click at [348, 144] on div "true false true false true false Workflow Set Inputs Inputs Run Code · Python R…" at bounding box center [197, 206] width 349 height 367
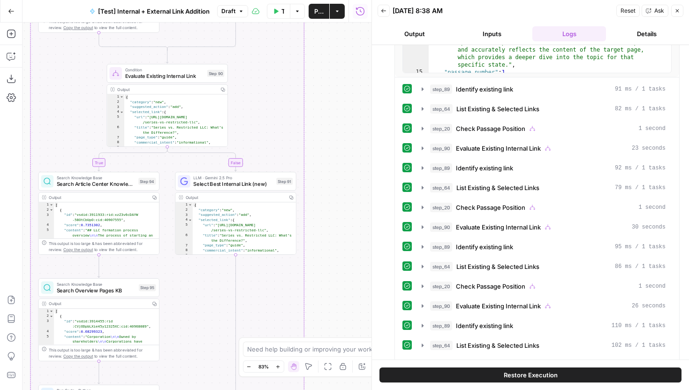
drag, startPoint x: 333, startPoint y: 201, endPoint x: 333, endPoint y: 95, distance: 106.0
click at [333, 95] on div "true false true false true false Workflow Set Inputs Inputs Run Code · Python R…" at bounding box center [197, 206] width 349 height 367
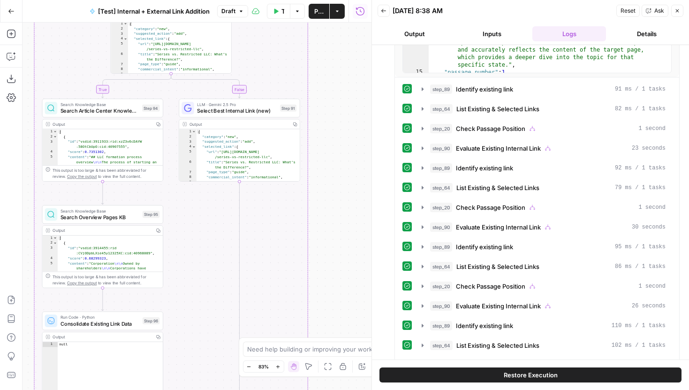
drag, startPoint x: 306, startPoint y: 216, endPoint x: 314, endPoint y: 106, distance: 110.5
click at [314, 107] on div "true false true false true false Workflow Set Inputs Inputs Run Code · Python R…" at bounding box center [197, 206] width 349 height 367
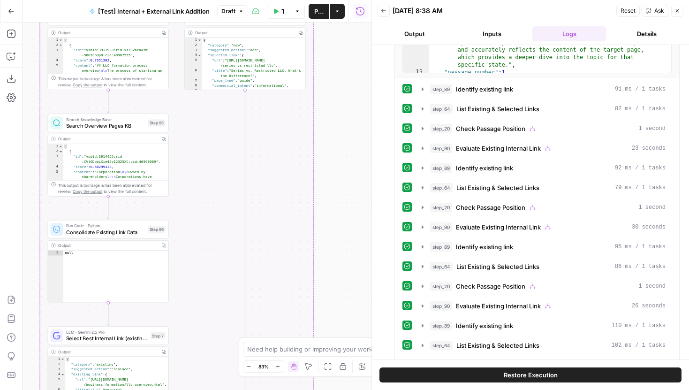
drag, startPoint x: 306, startPoint y: 247, endPoint x: 326, endPoint y: 90, distance: 158.9
click at [326, 91] on div "true false true false true false Workflow Set Inputs Inputs Run Code · Python R…" at bounding box center [197, 206] width 349 height 367
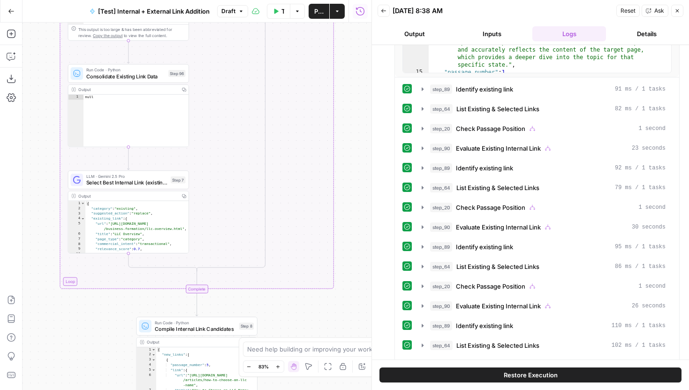
click at [248, 368] on icon "button" at bounding box center [248, 366] width 5 height 5
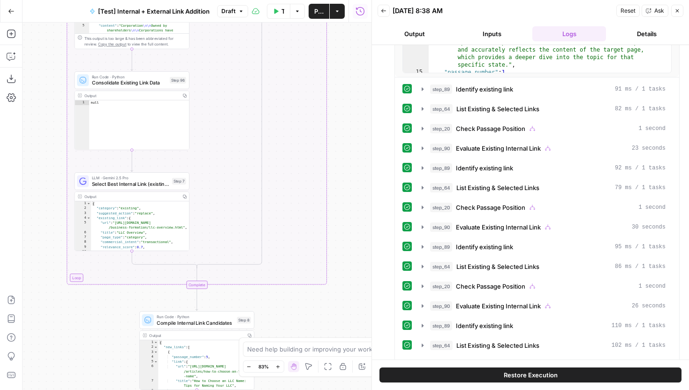
click at [248, 368] on icon "button" at bounding box center [248, 366] width 5 height 5
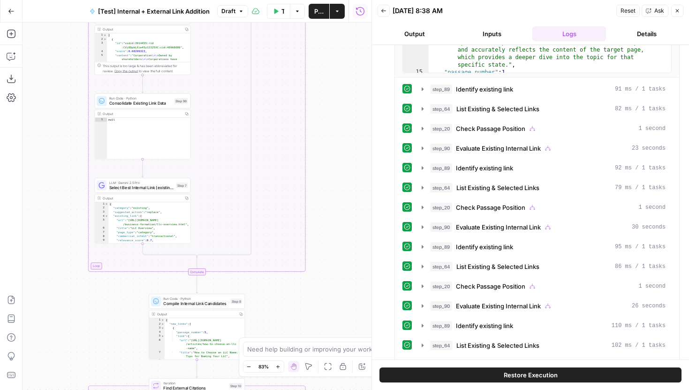
click at [248, 368] on icon "button" at bounding box center [248, 366] width 5 height 5
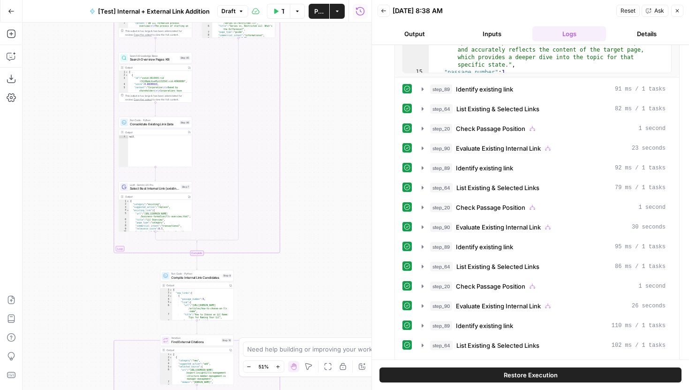
drag, startPoint x: 288, startPoint y: 311, endPoint x: 288, endPoint y: 141, distance: 170.3
click at [288, 144] on div "true false true false true false Workflow Set Inputs Inputs Run Code · Python R…" at bounding box center [197, 206] width 349 height 367
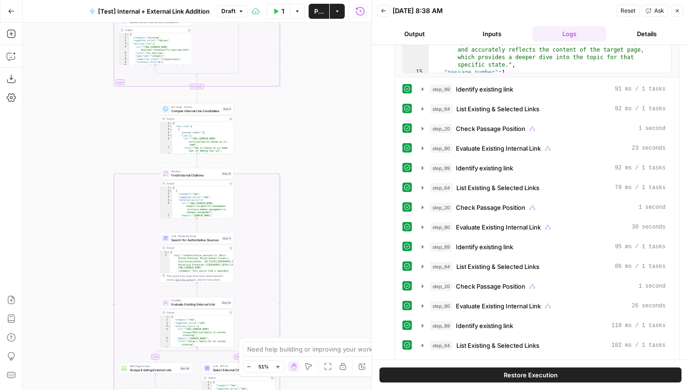
drag, startPoint x: 314, startPoint y: 315, endPoint x: 314, endPoint y: 106, distance: 208.7
click at [314, 106] on div "true false true false true false Workflow Set Inputs Inputs Run Code · Python R…" at bounding box center [197, 206] width 349 height 367
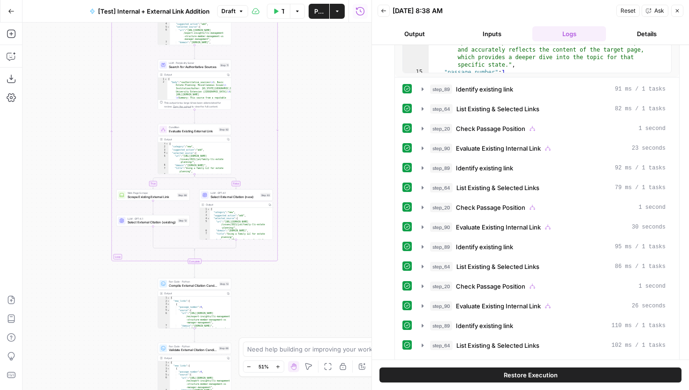
drag, startPoint x: 330, startPoint y: 127, endPoint x: 327, endPoint y: 163, distance: 36.7
click at [327, 163] on div "true false true false true false Workflow Set Inputs Inputs Run Code · Python R…" at bounding box center [197, 206] width 349 height 367
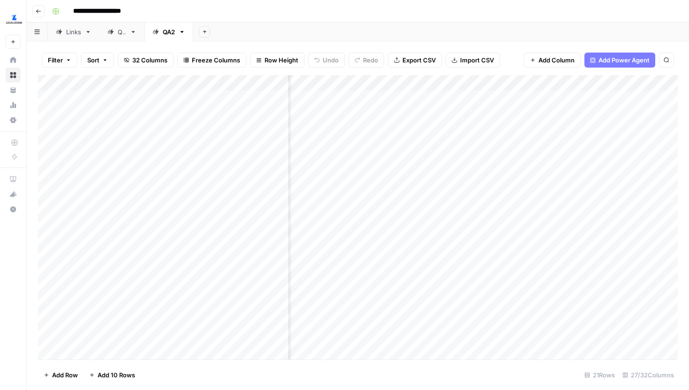
scroll to position [0, 630]
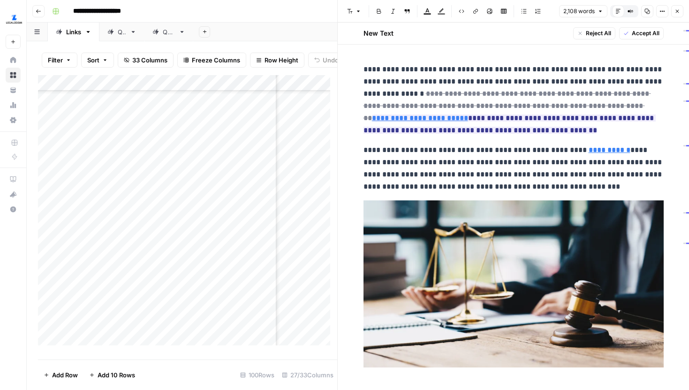
click at [593, 130] on p "**********" at bounding box center [514, 99] width 300 height 73
type input "limited power of attorney"
click at [637, 48] on icon "button" at bounding box center [635, 46] width 5 height 5
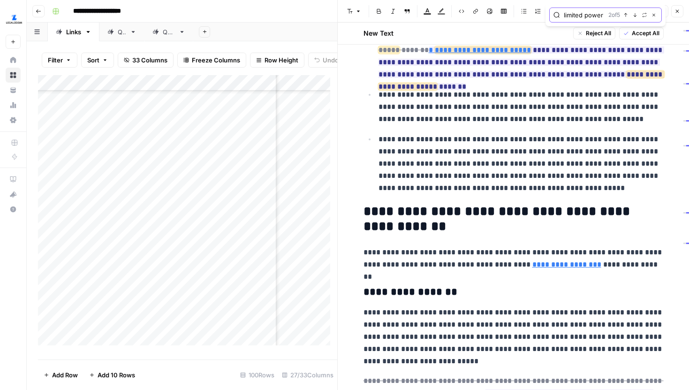
scroll to position [858, 0]
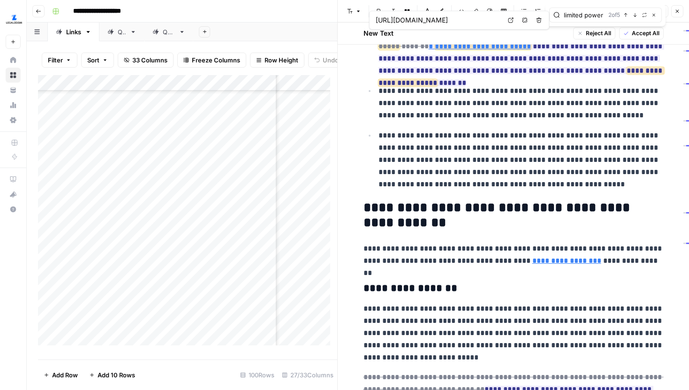
click at [508, 23] on link "Open in a new tab" at bounding box center [511, 20] width 12 height 12
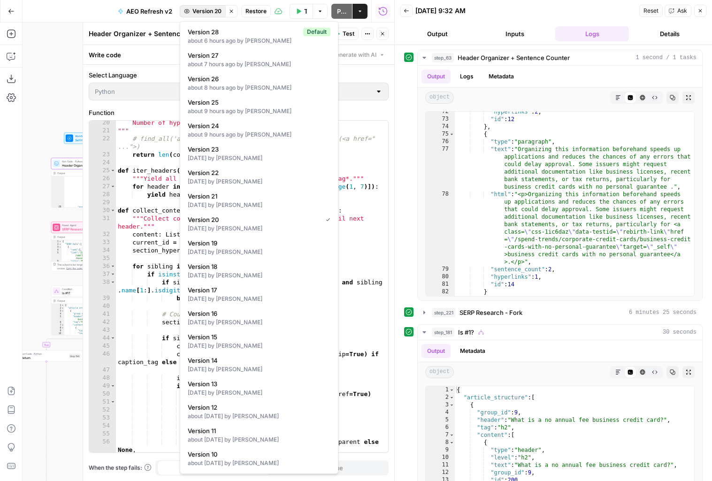
scroll to position [161, 0]
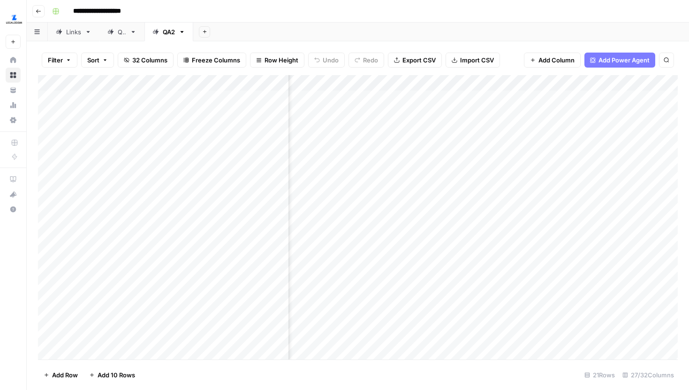
scroll to position [0, 2102]
click at [77, 30] on div "Links" at bounding box center [73, 31] width 15 height 9
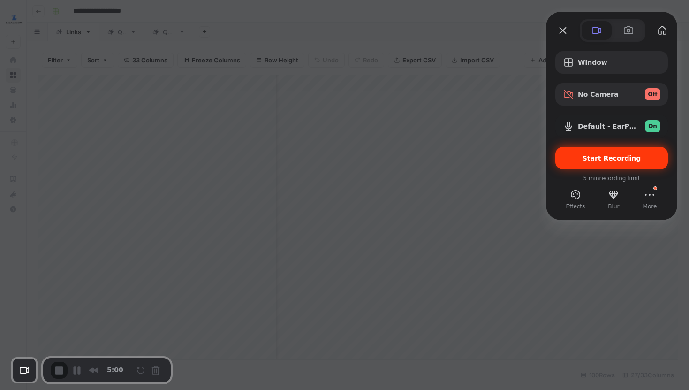
click at [601, 159] on span "Start Recording" at bounding box center [612, 158] width 59 height 8
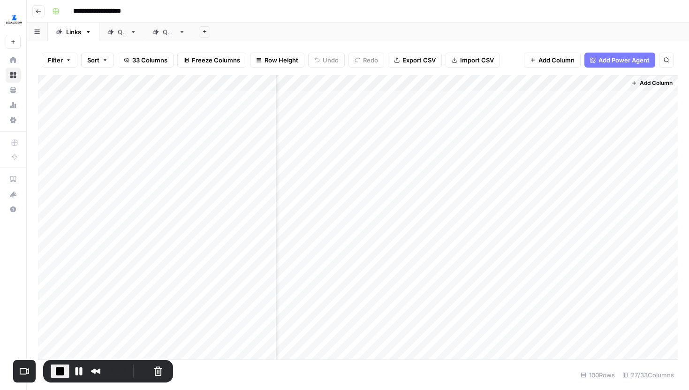
click at [376, 84] on div "Add Column" at bounding box center [358, 217] width 640 height 284
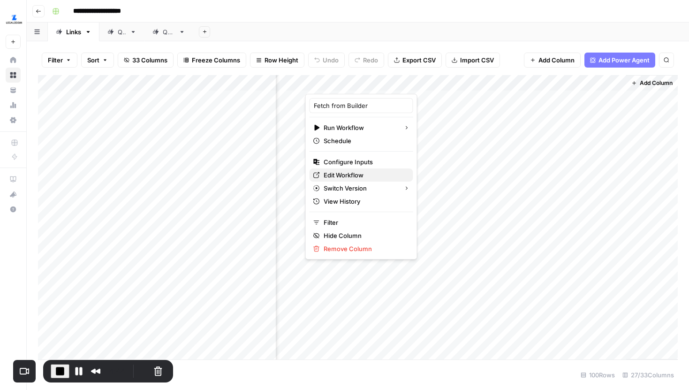
click at [353, 174] on span "Edit Workflow" at bounding box center [365, 174] width 82 height 9
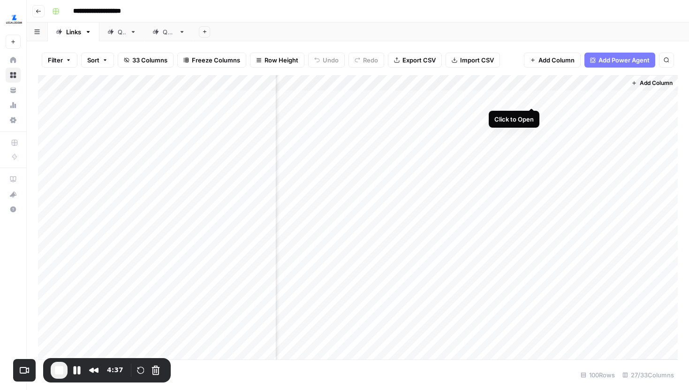
click at [532, 97] on div "Add Column" at bounding box center [358, 217] width 640 height 284
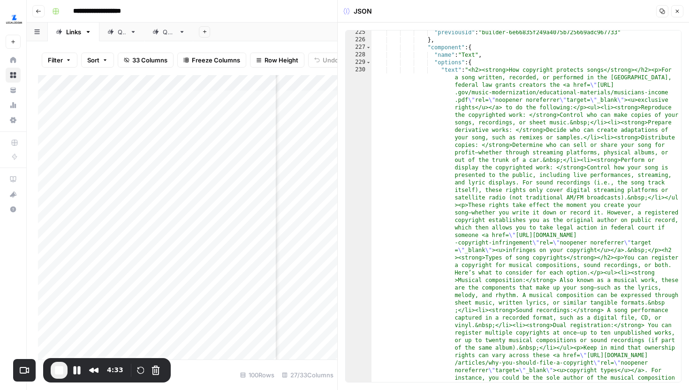
scroll to position [1849, 0]
type textarea "**********"
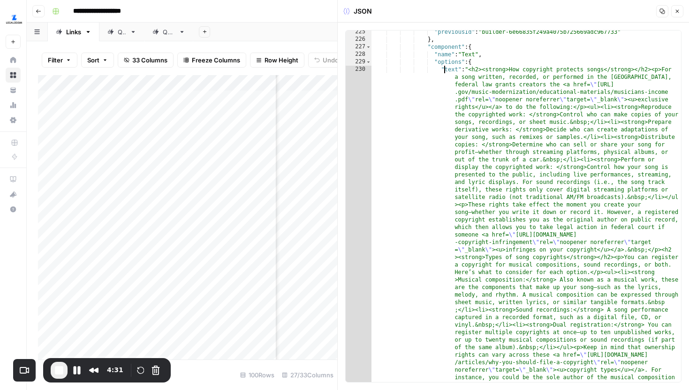
drag, startPoint x: 443, startPoint y: 69, endPoint x: 524, endPoint y: 95, distance: 85.6
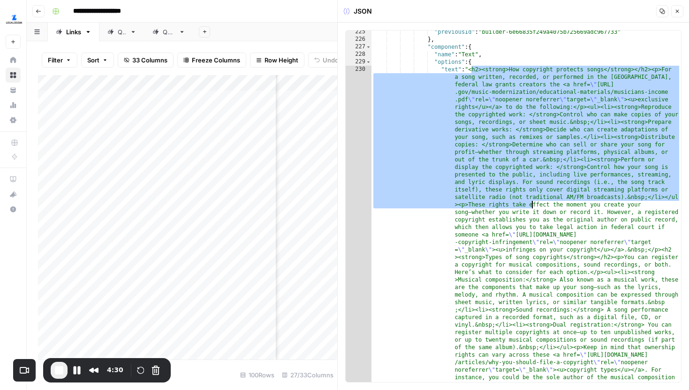
drag, startPoint x: 471, startPoint y: 70, endPoint x: 537, endPoint y: 227, distance: 170.3
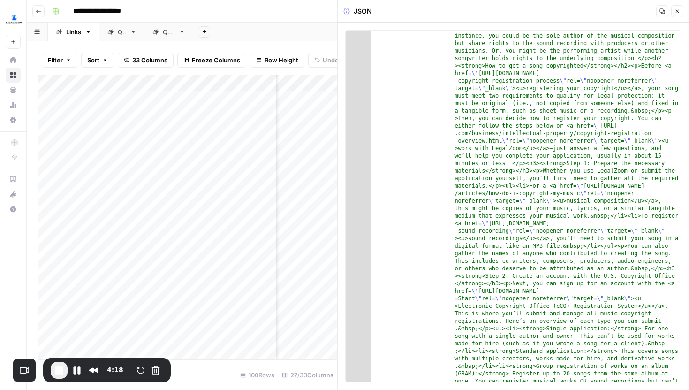
scroll to position [2196, 0]
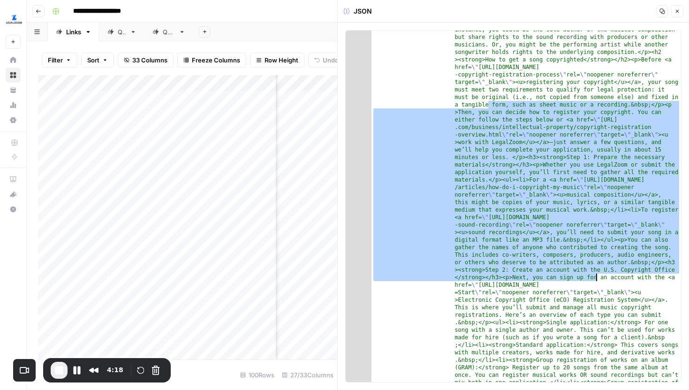
drag, startPoint x: 487, startPoint y: 105, endPoint x: 596, endPoint y: 280, distance: 206.8
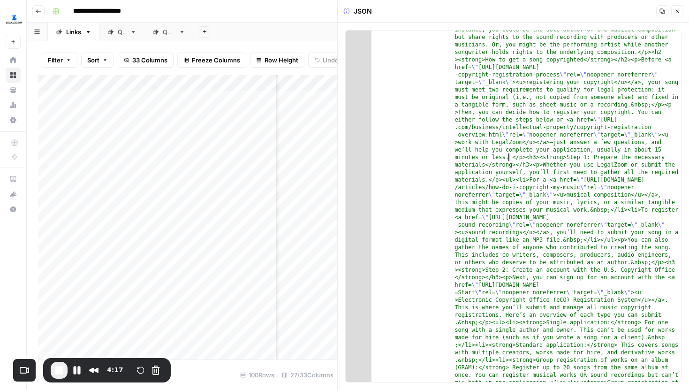
drag, startPoint x: 507, startPoint y: 159, endPoint x: 656, endPoint y: 280, distance: 192.0
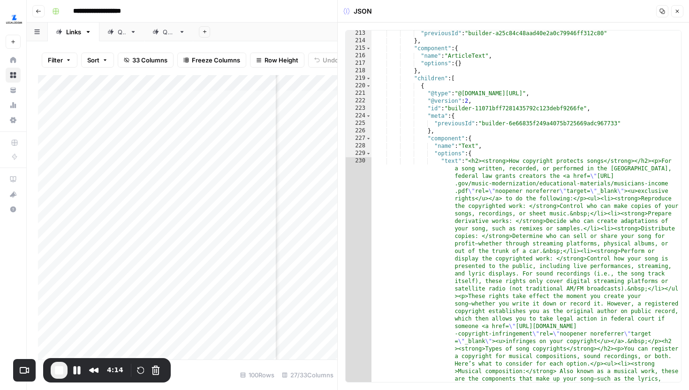
scroll to position [1739, 0]
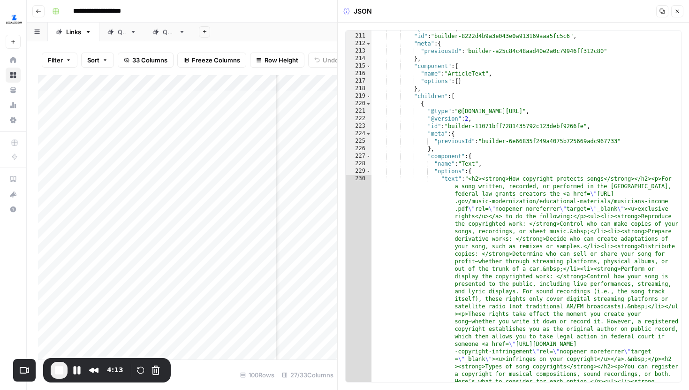
click at [679, 10] on icon "button" at bounding box center [677, 11] width 6 height 6
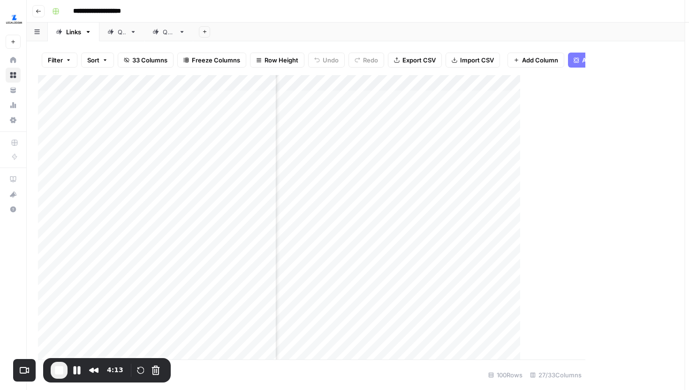
scroll to position [0, 2340]
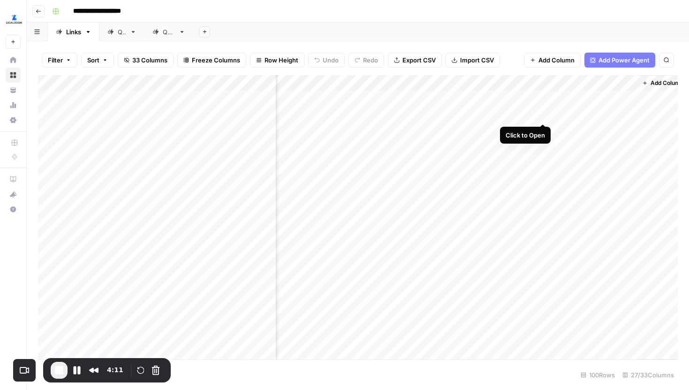
click at [547, 116] on div "Add Column" at bounding box center [358, 217] width 640 height 284
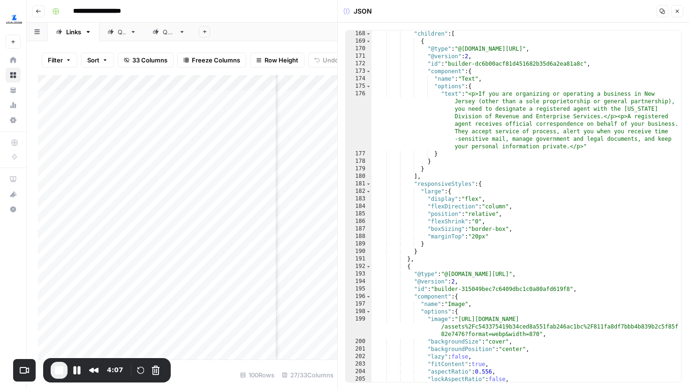
scroll to position [1366, 0]
type textarea "**********"
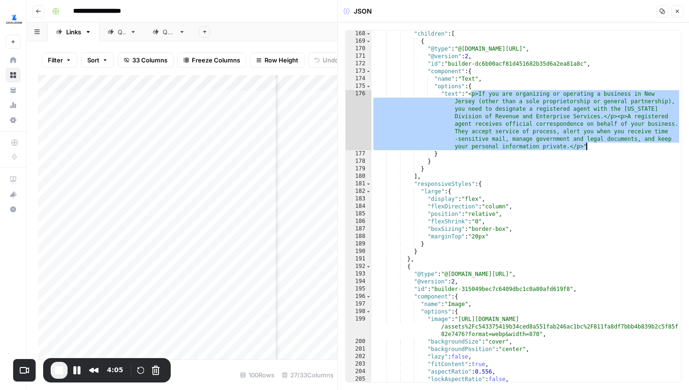
drag, startPoint x: 472, startPoint y: 97, endPoint x: 591, endPoint y: 148, distance: 128.8
click at [591, 148] on div ""children" : [ { "@type" : "@builder.io/sdk:Element" , "@version" : 2 , "id" : …" at bounding box center [526, 213] width 310 height 366
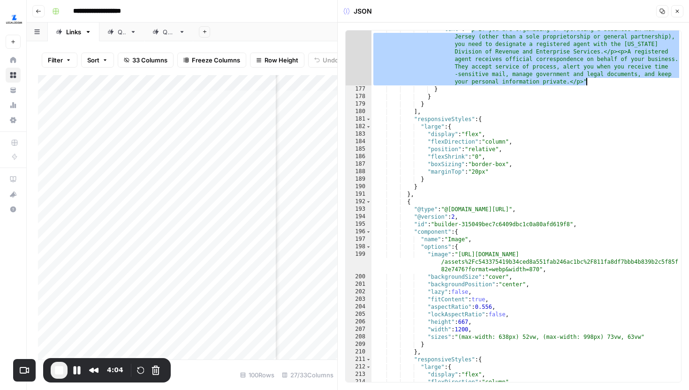
scroll to position [1470, 0]
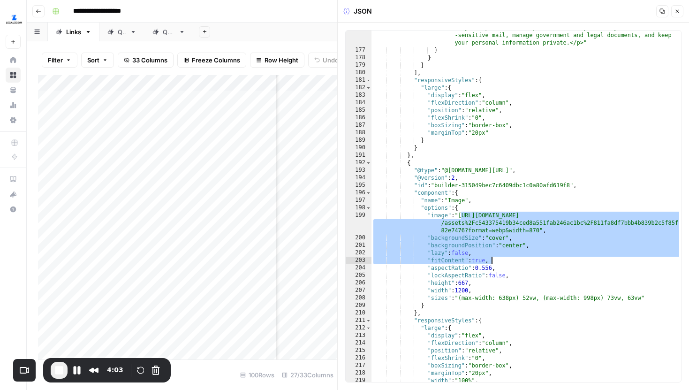
drag, startPoint x: 460, startPoint y: 216, endPoint x: 534, endPoint y: 251, distance: 82.2
click at [534, 251] on div ""text" : "<p>If you are organizing or operating a business in New Jersey (other…" at bounding box center [526, 195] width 310 height 419
type textarea "**********"
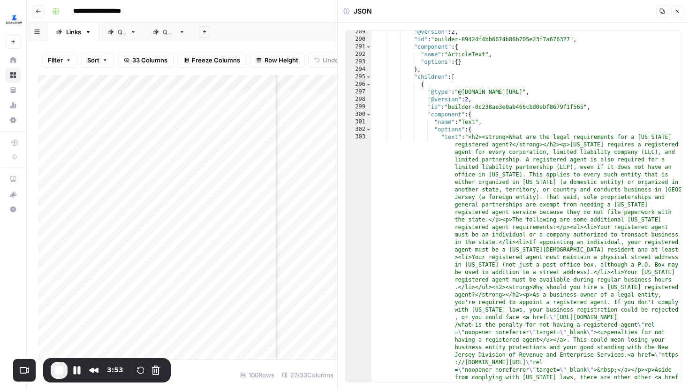
scroll to position [2764, 0]
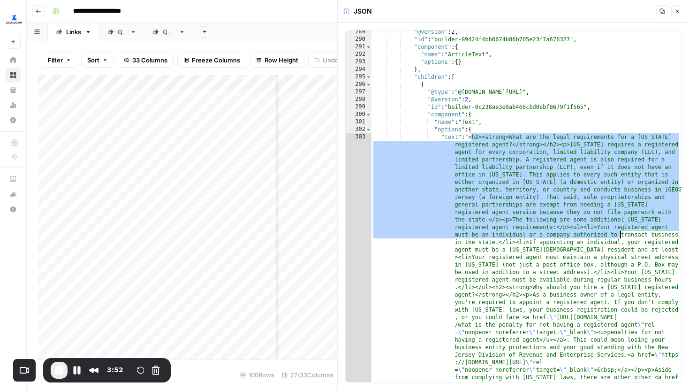
drag, startPoint x: 472, startPoint y: 138, endPoint x: 620, endPoint y: 242, distance: 180.9
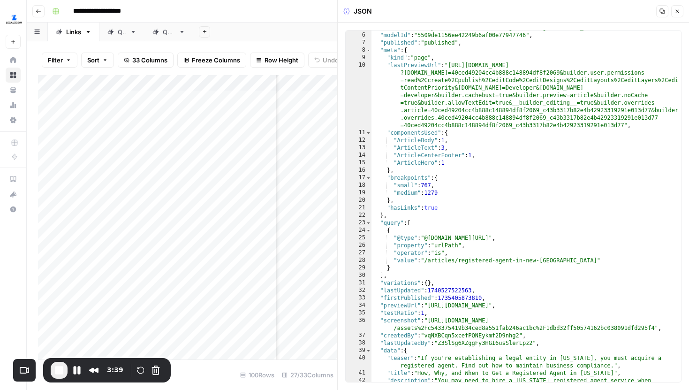
scroll to position [0, 0]
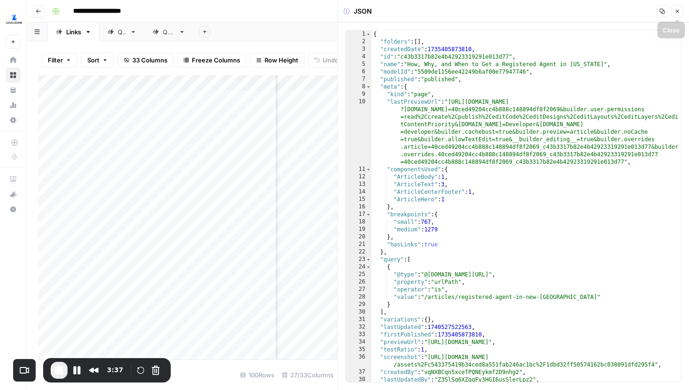
click at [678, 9] on icon "button" at bounding box center [677, 11] width 6 height 6
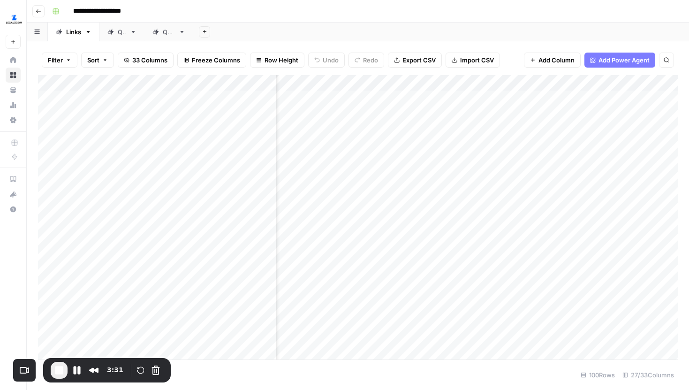
scroll to position [0, 2221]
click at [665, 98] on div "Add Column" at bounding box center [358, 217] width 640 height 284
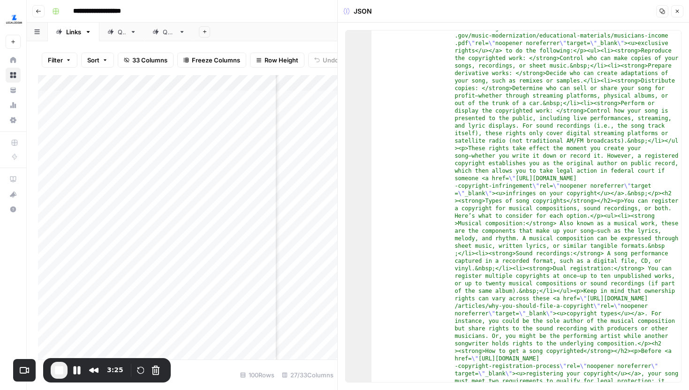
scroll to position [1908, 0]
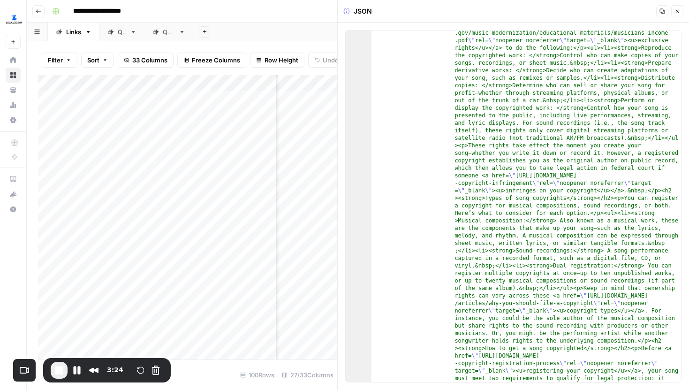
click at [676, 13] on icon "button" at bounding box center [677, 11] width 6 height 6
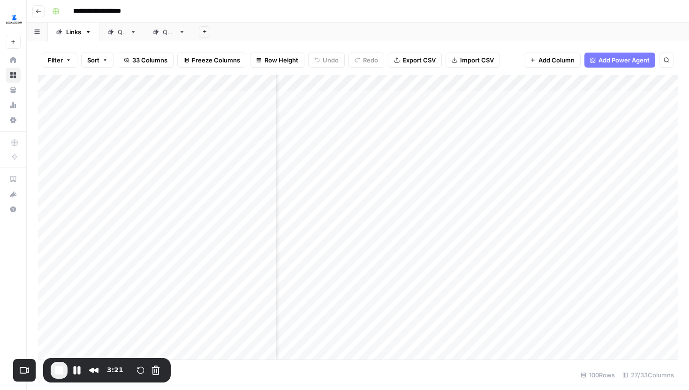
scroll to position [0, 1735]
click at [56, 370] on span "End Recording" at bounding box center [58, 369] width 11 height 11
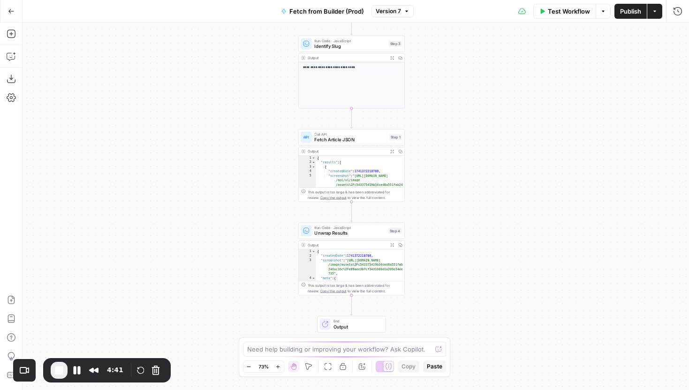
drag, startPoint x: 258, startPoint y: 177, endPoint x: 254, endPoint y: 136, distance: 41.0
click at [254, 136] on div "**********" at bounding box center [356, 206] width 667 height 367
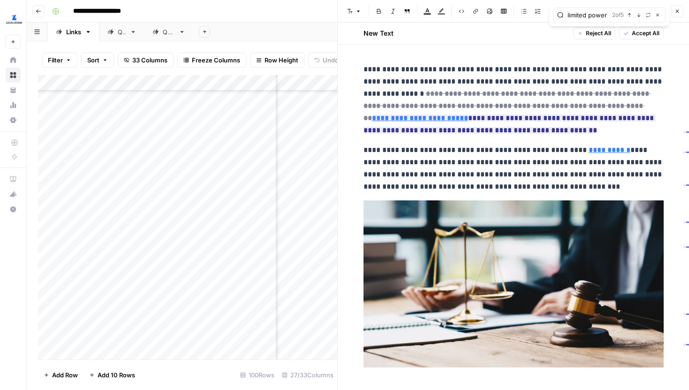
click at [164, 29] on div "QA2" at bounding box center [169, 31] width 12 height 9
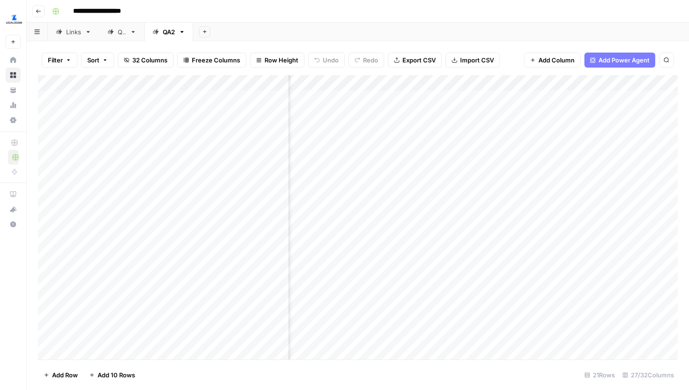
scroll to position [0, 422]
